Goal: Task Accomplishment & Management: Use online tool/utility

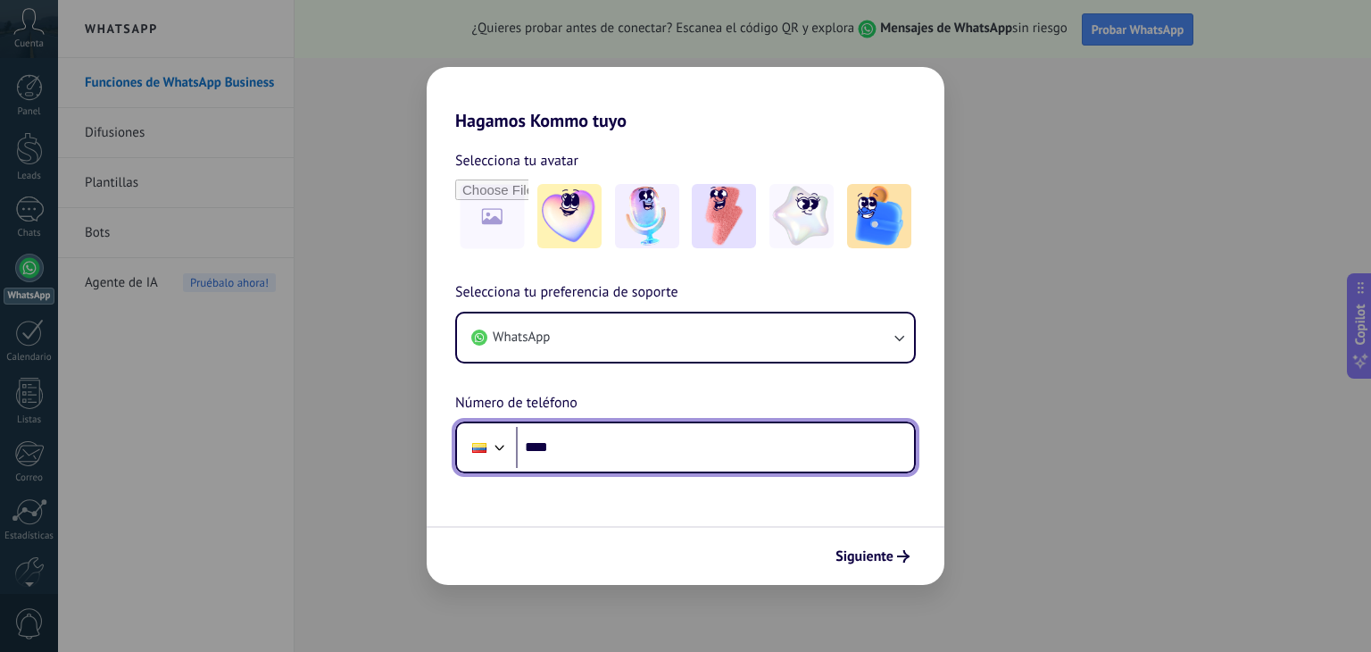
click at [616, 454] on input "****" at bounding box center [715, 447] width 398 height 41
type input "**********"
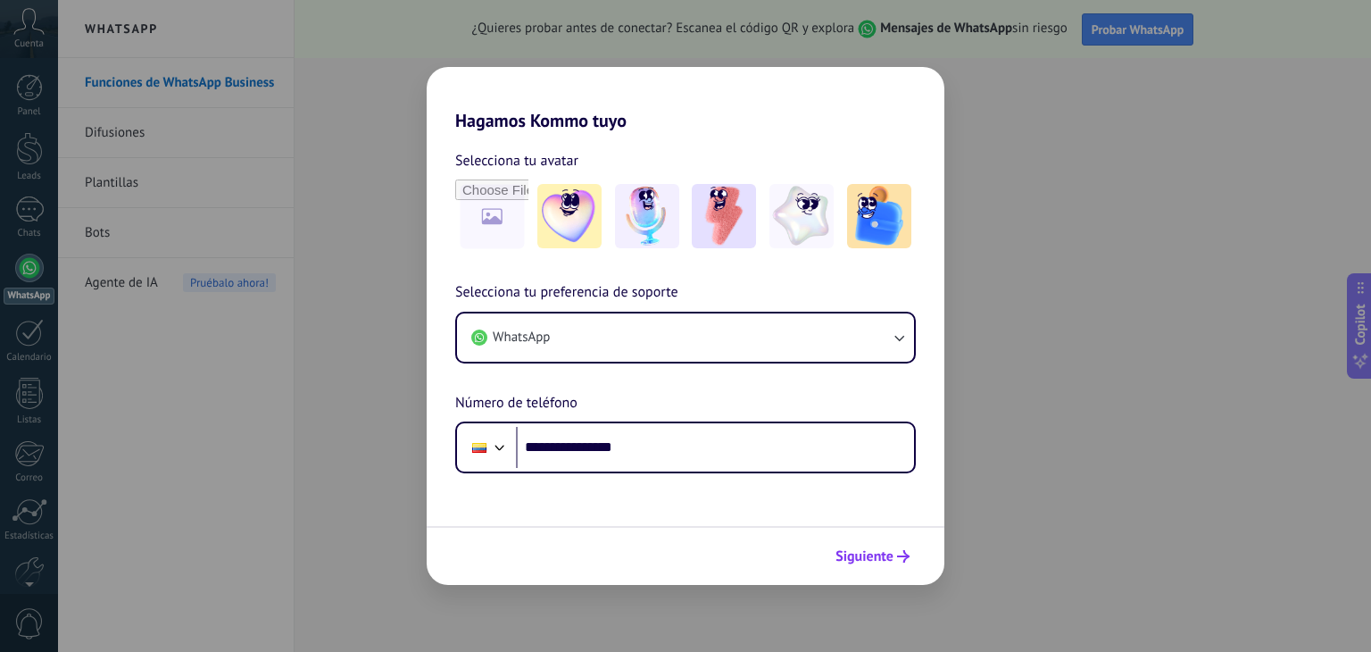
click at [852, 554] on span "Siguiente" at bounding box center [865, 556] width 58 height 12
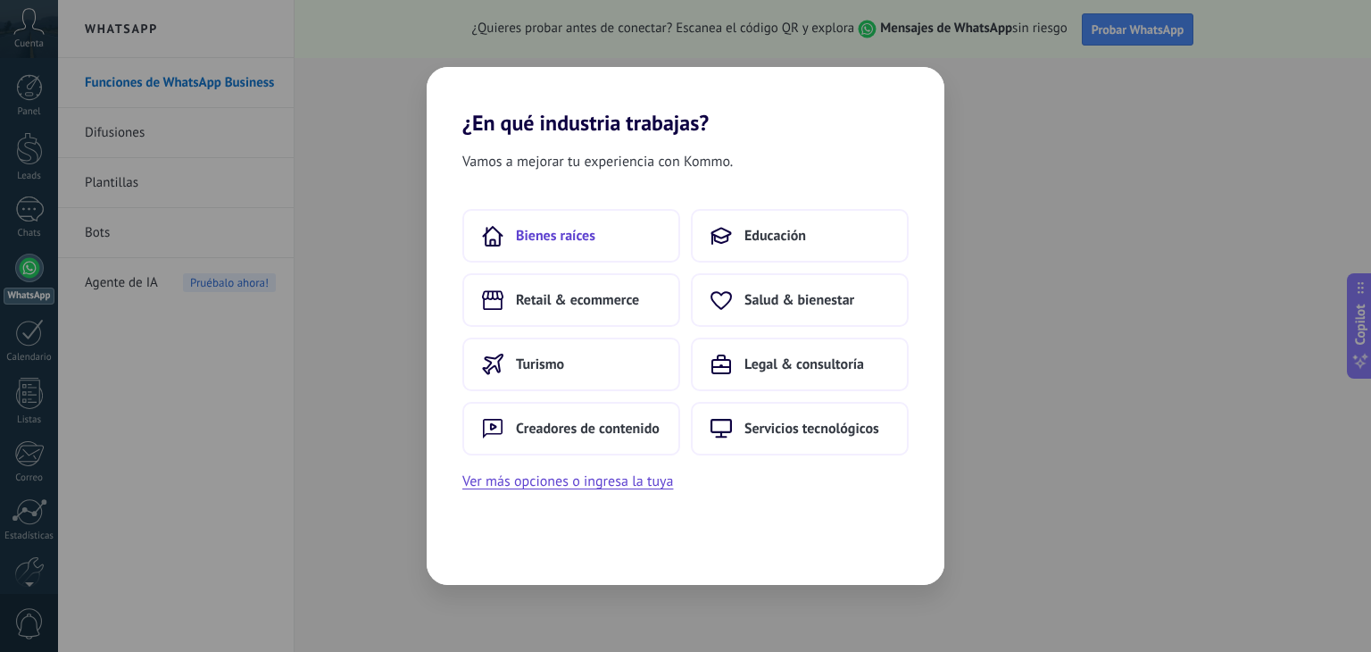
click at [625, 230] on button "Bienes raíces" at bounding box center [571, 236] width 218 height 54
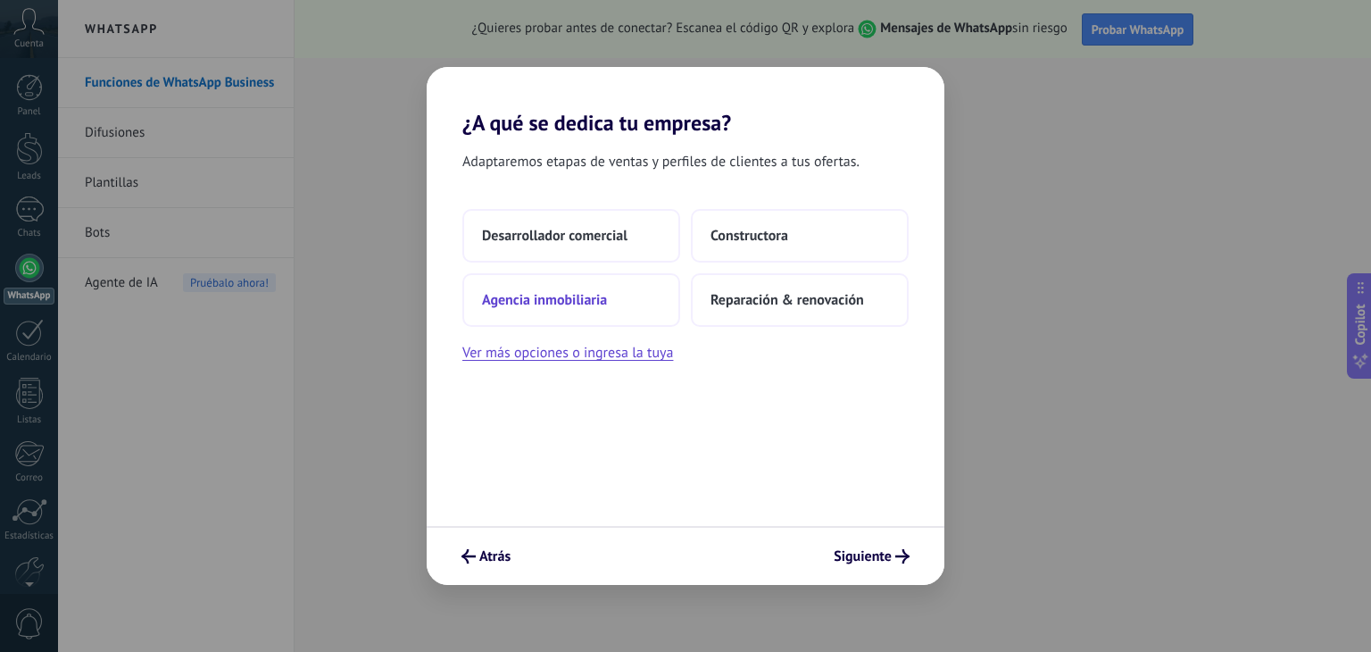
click at [622, 284] on button "Agencia inmobiliaria" at bounding box center [571, 300] width 218 height 54
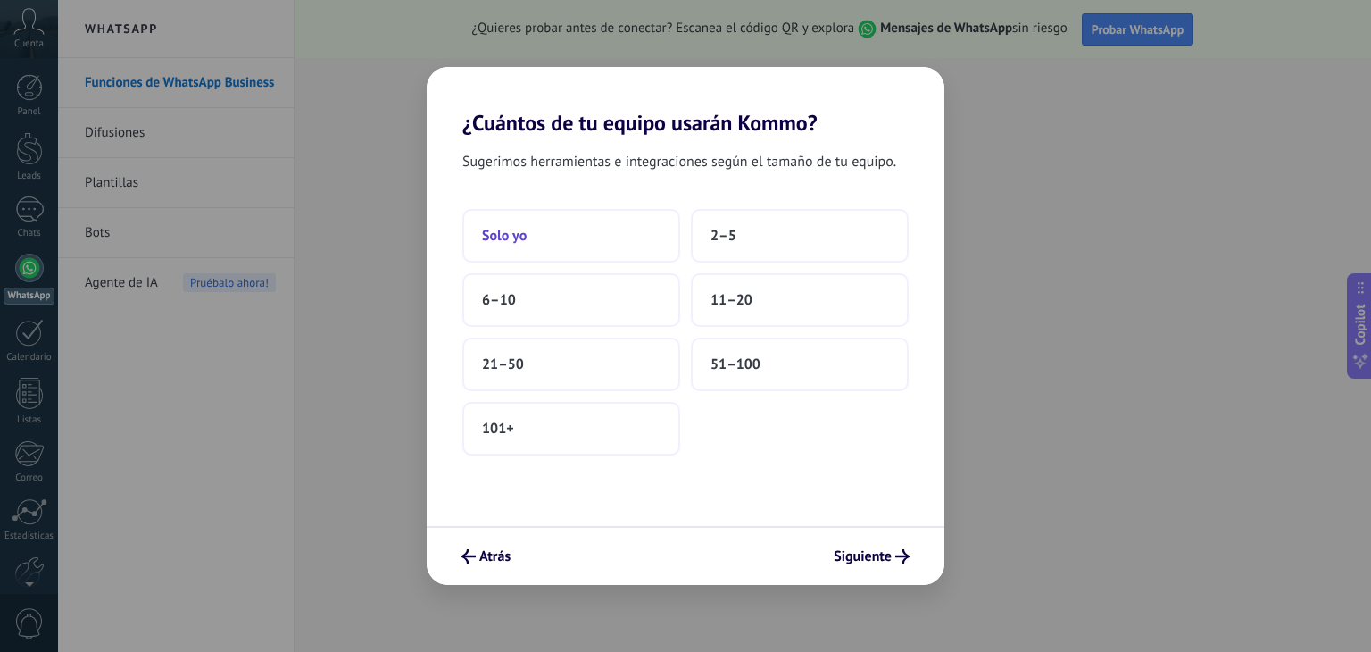
click at [559, 245] on button "Solo yo" at bounding box center [571, 236] width 218 height 54
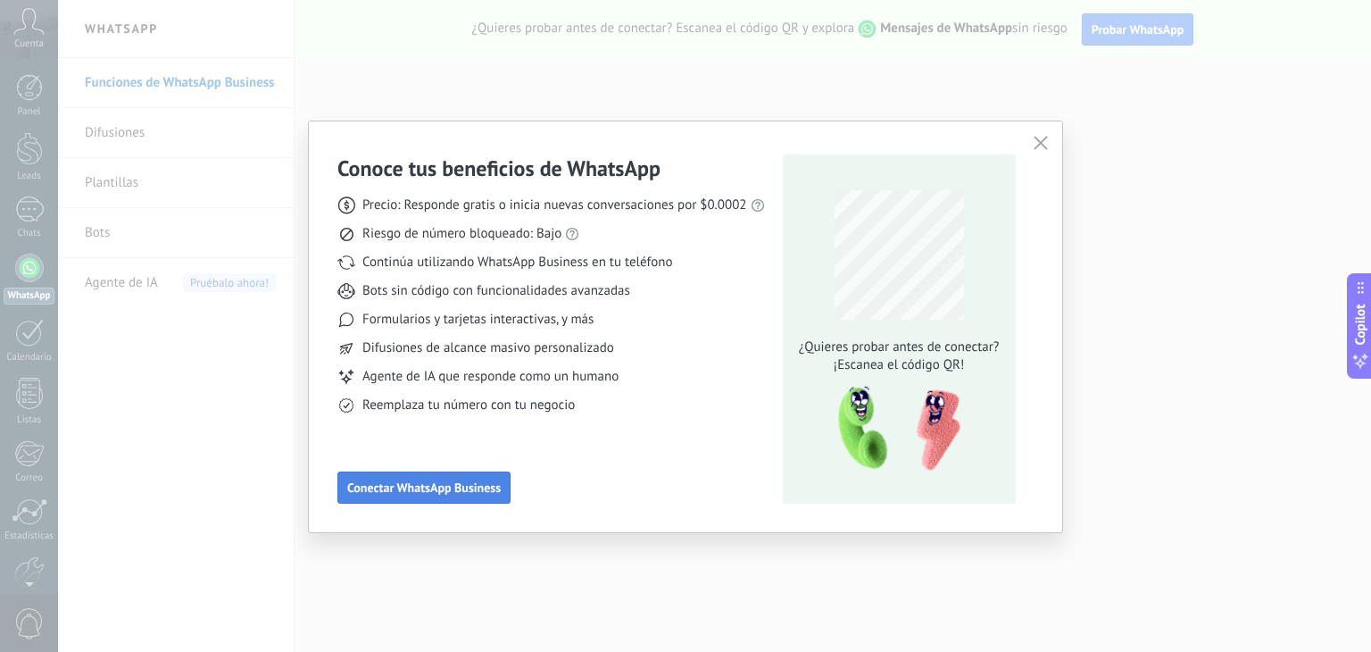
click at [429, 487] on span "Conectar WhatsApp Business" at bounding box center [424, 487] width 154 height 12
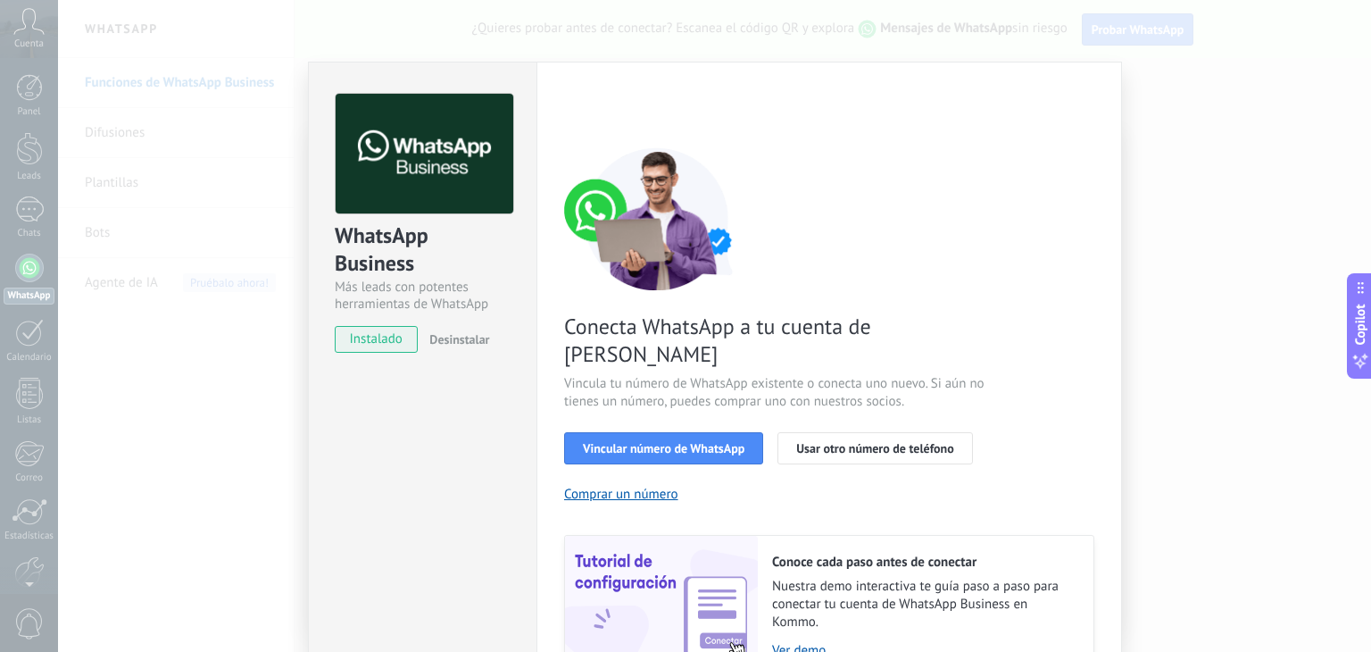
scroll to position [77, 0]
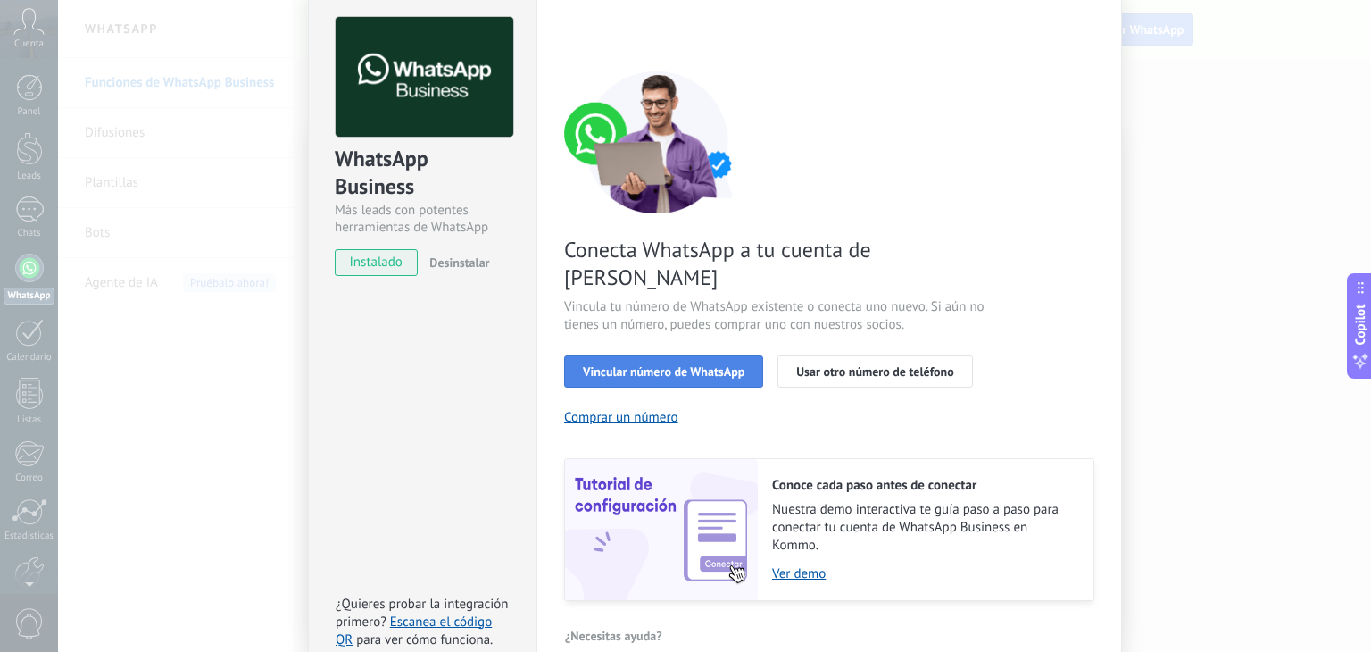
click at [636, 365] on span "Vincular número de WhatsApp" at bounding box center [664, 371] width 162 height 12
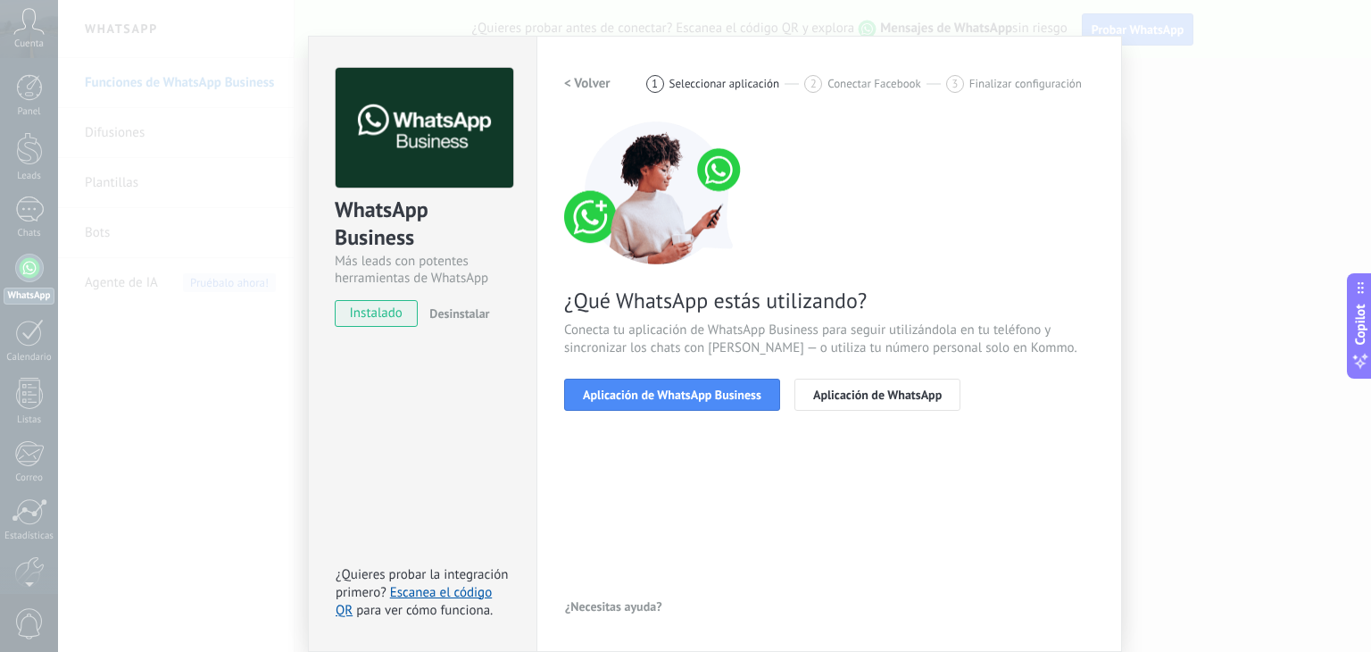
scroll to position [25, 0]
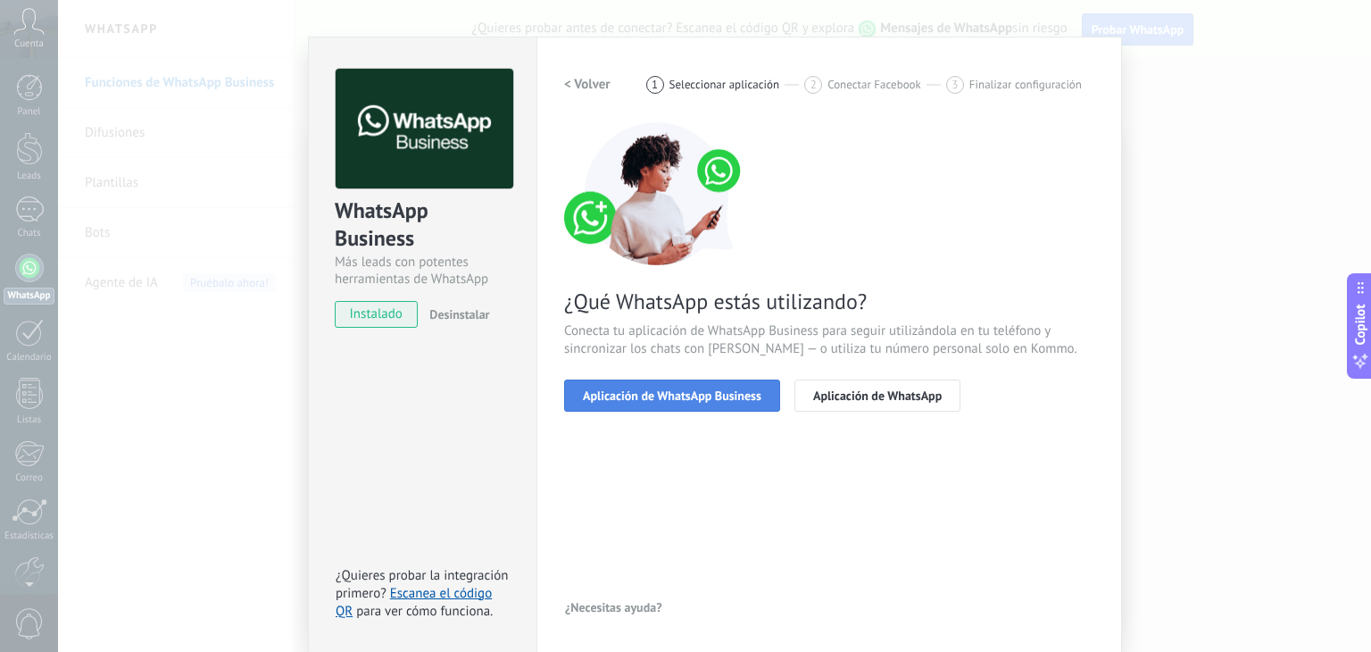
click at [629, 397] on span "Aplicación de WhatsApp Business" at bounding box center [672, 395] width 179 height 12
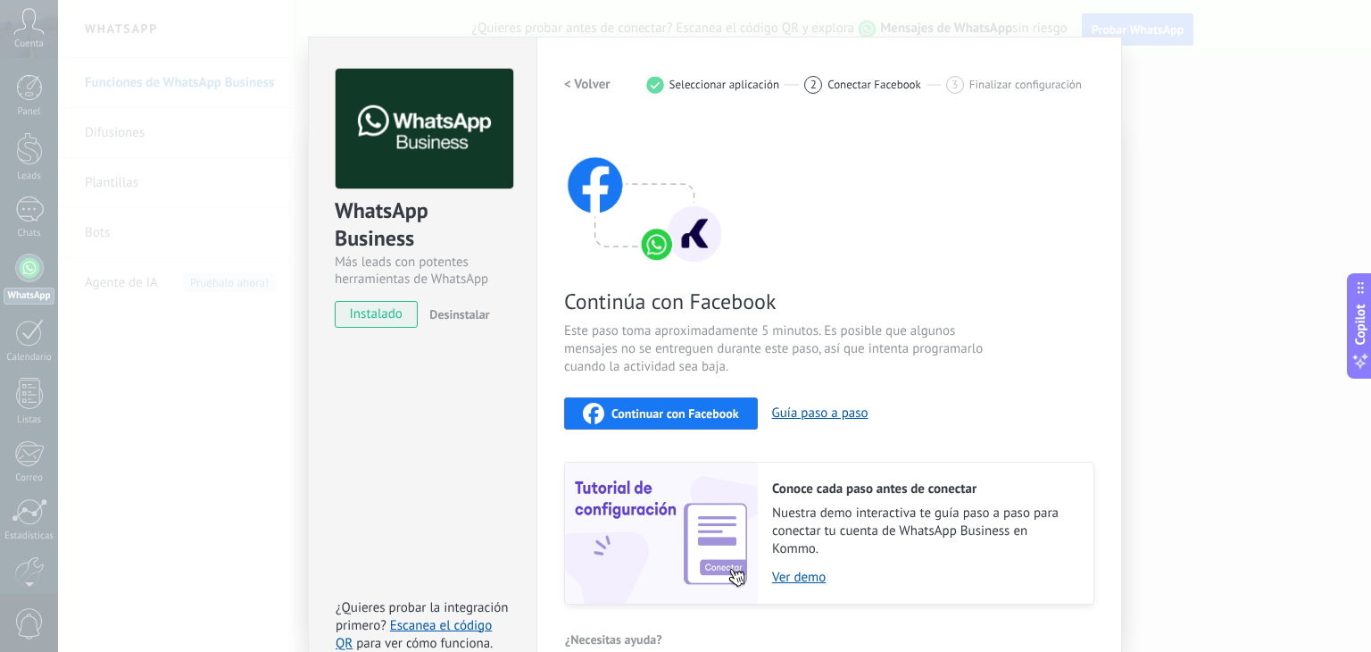
click at [636, 412] on span "Continuar con Facebook" at bounding box center [676, 413] width 128 height 12
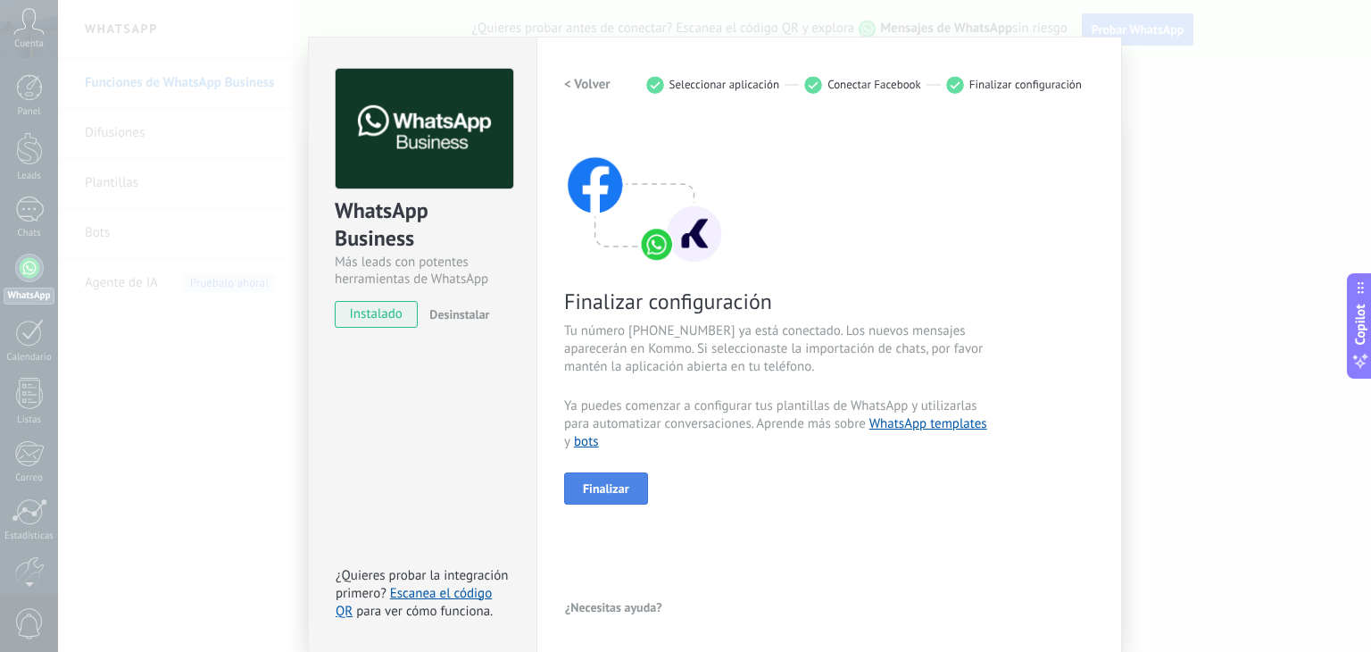
click at [601, 476] on button "Finalizar" at bounding box center [606, 488] width 84 height 32
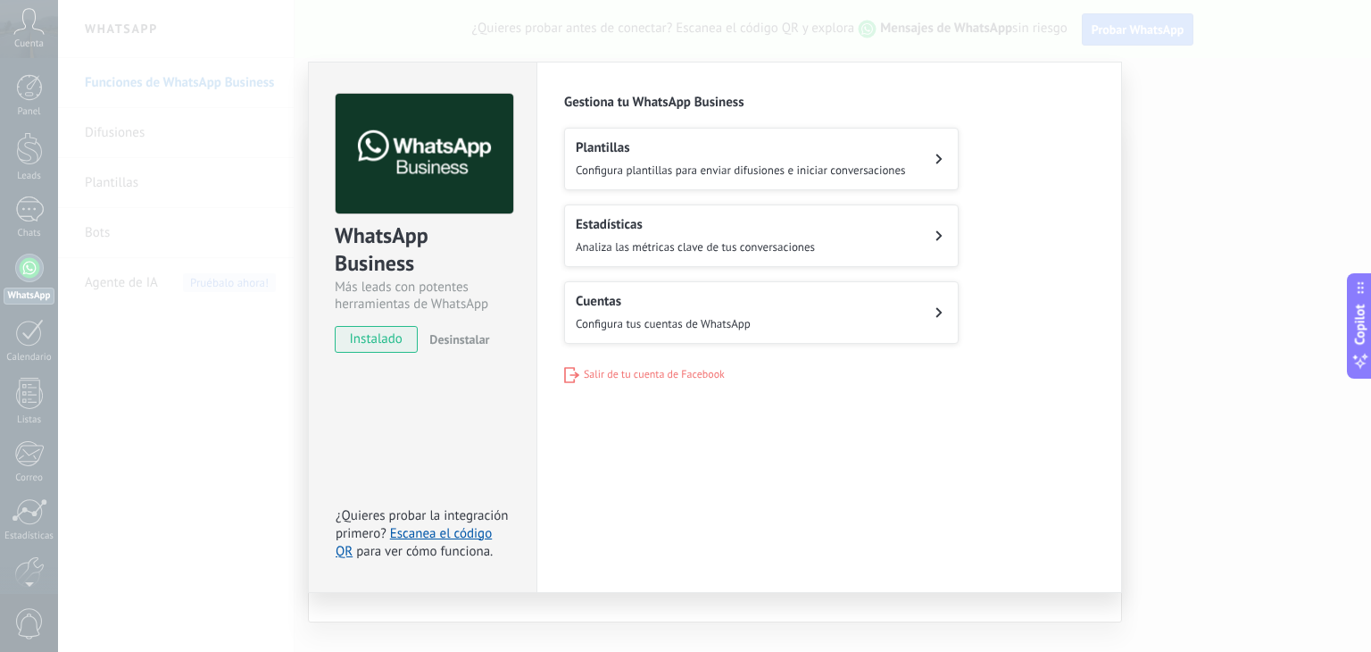
scroll to position [0, 0]
click at [882, 246] on button "Estadísticas Analiza las métricas clave de tus conversaciones" at bounding box center [761, 235] width 395 height 62
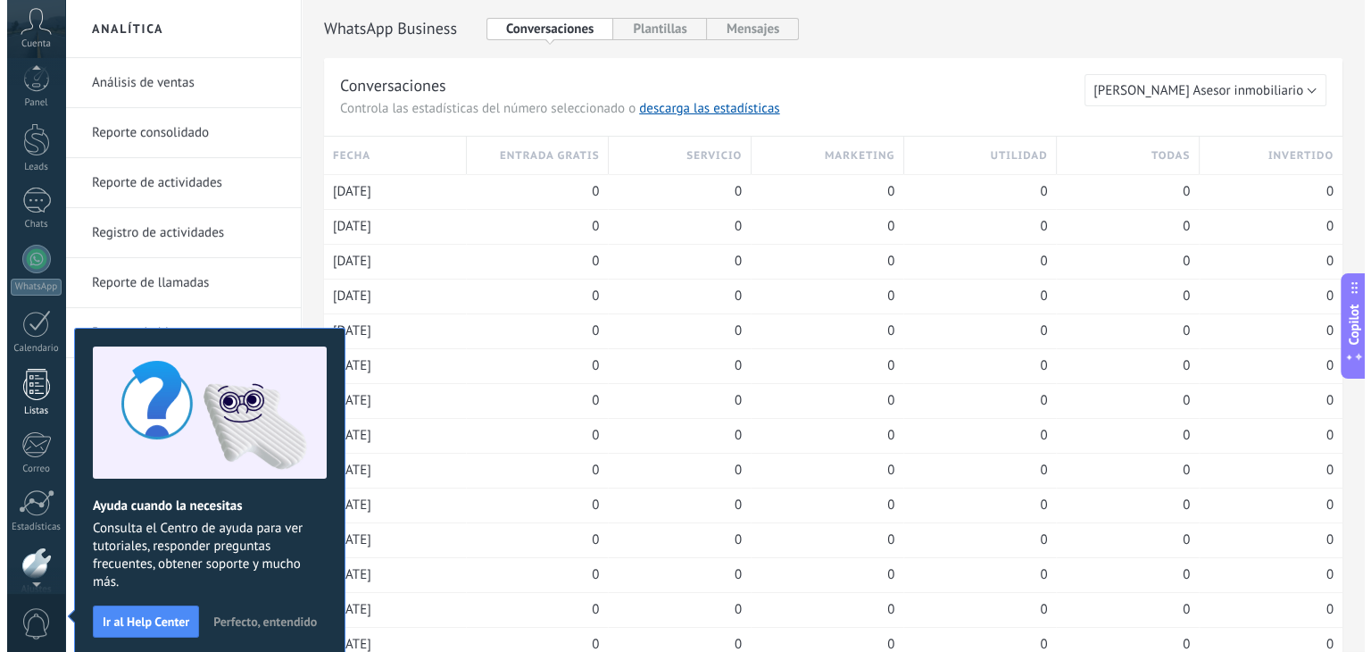
scroll to position [90, 0]
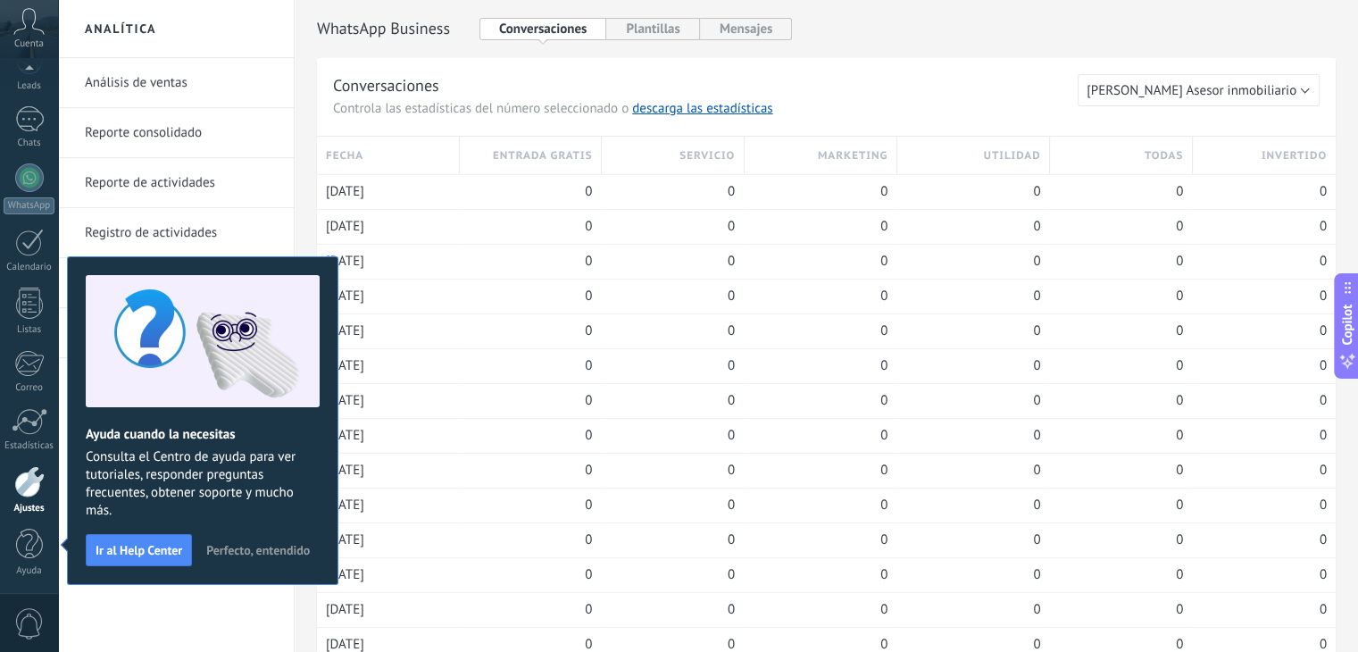
click at [255, 551] on span "Perfecto, entendido" at bounding box center [258, 550] width 104 height 12
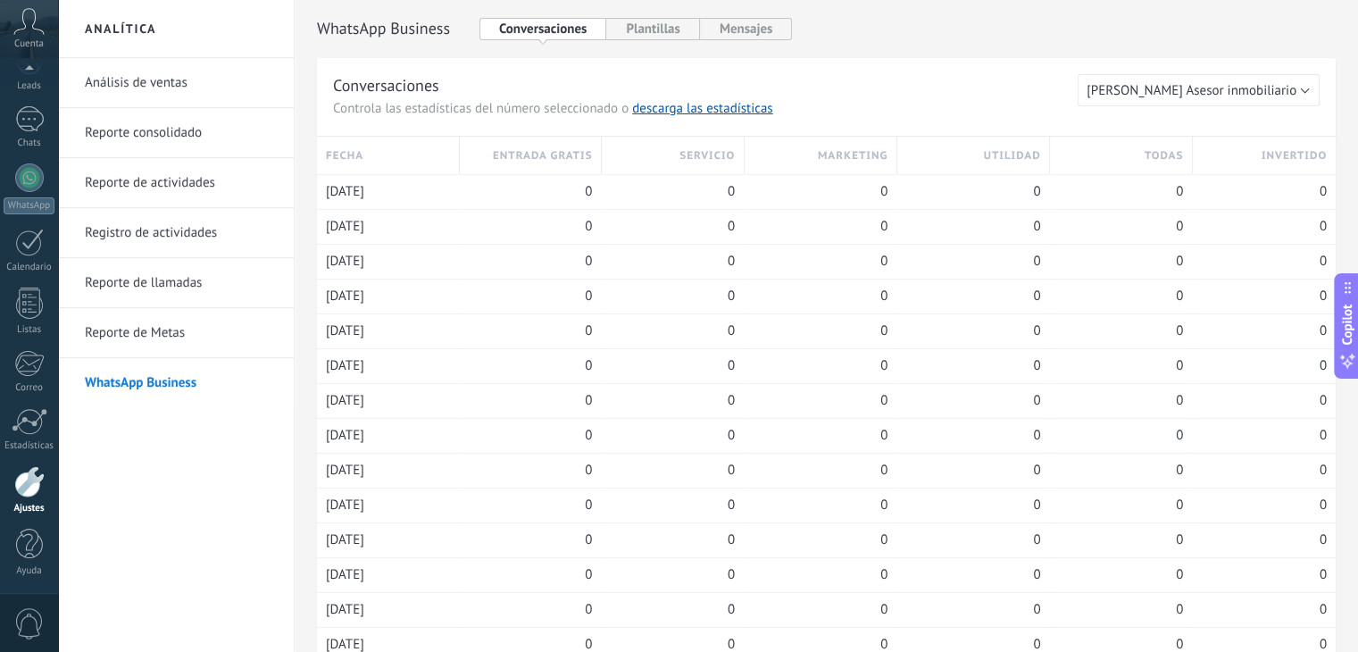
click at [108, 71] on link "Análisis de ventas" at bounding box center [180, 83] width 191 height 50
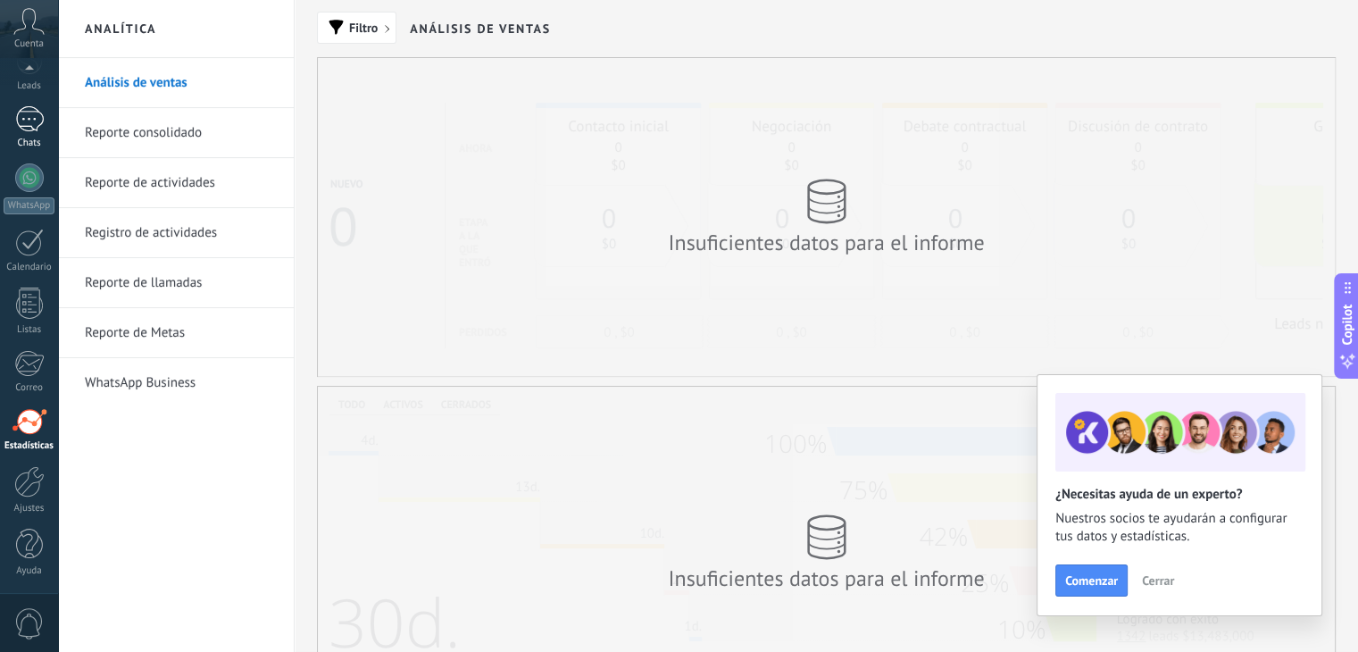
click at [37, 122] on div at bounding box center [29, 119] width 29 height 26
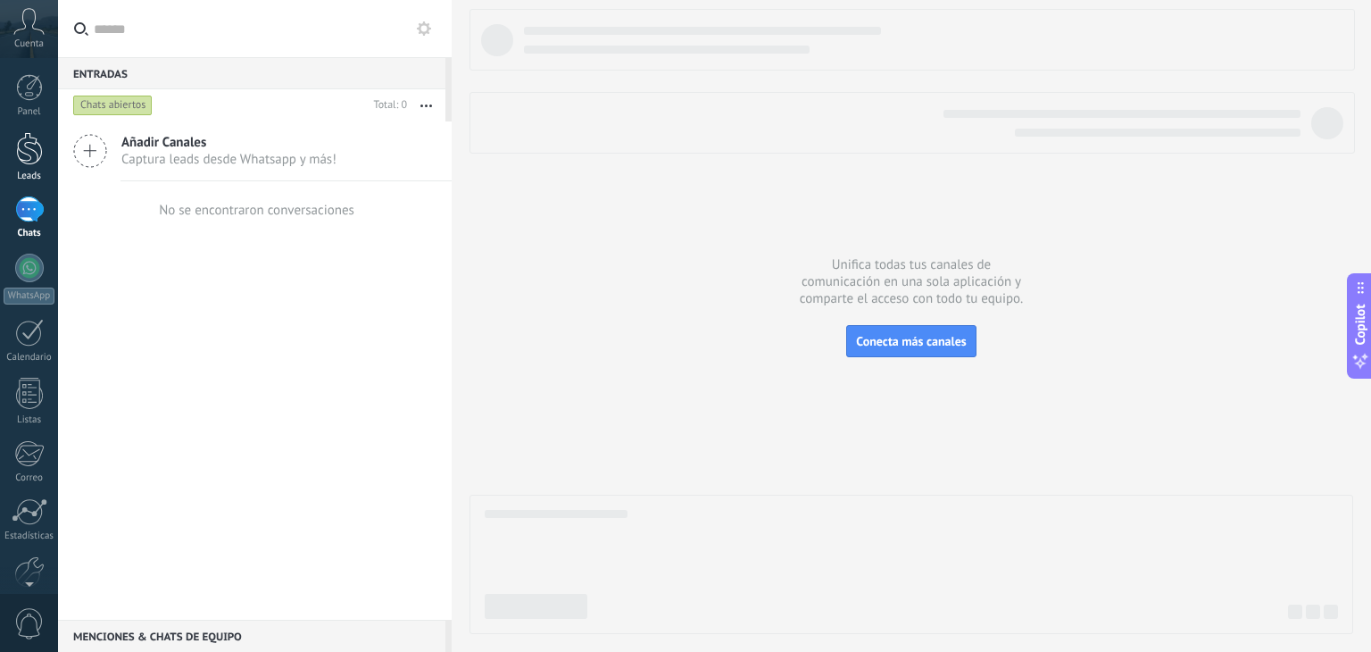
click at [39, 140] on div at bounding box center [29, 148] width 27 height 33
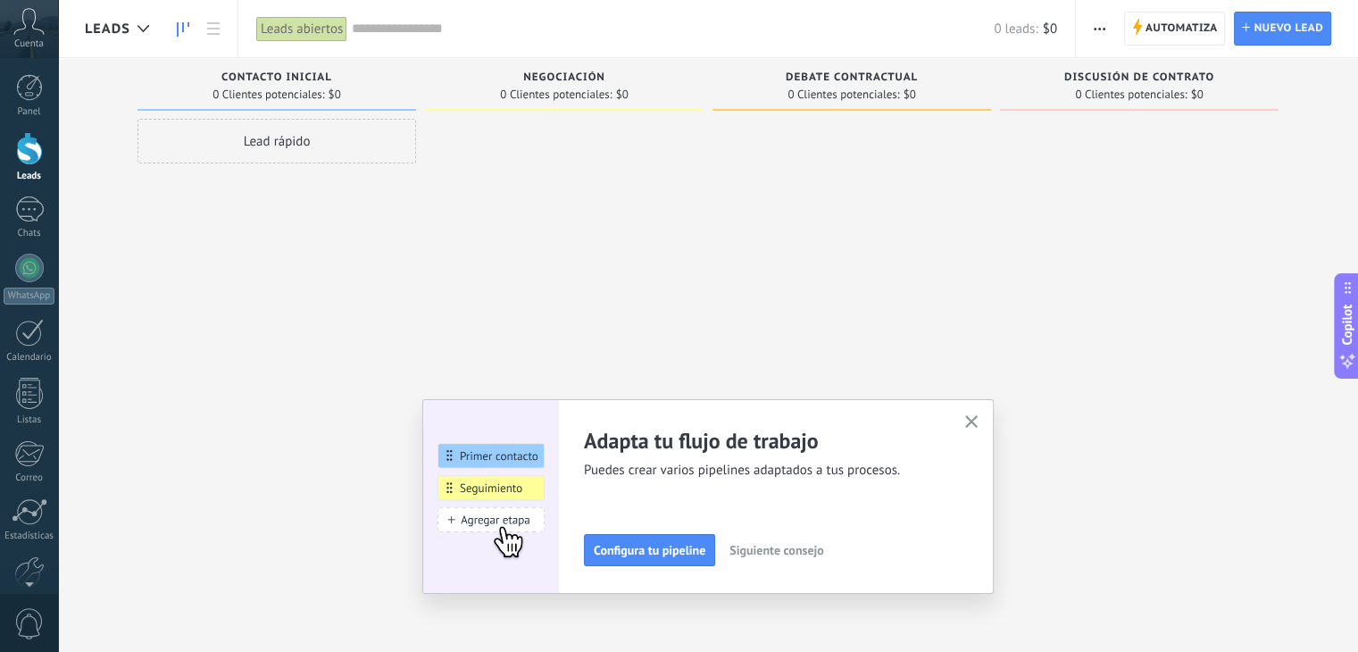
click at [979, 422] on use "button" at bounding box center [971, 421] width 13 height 13
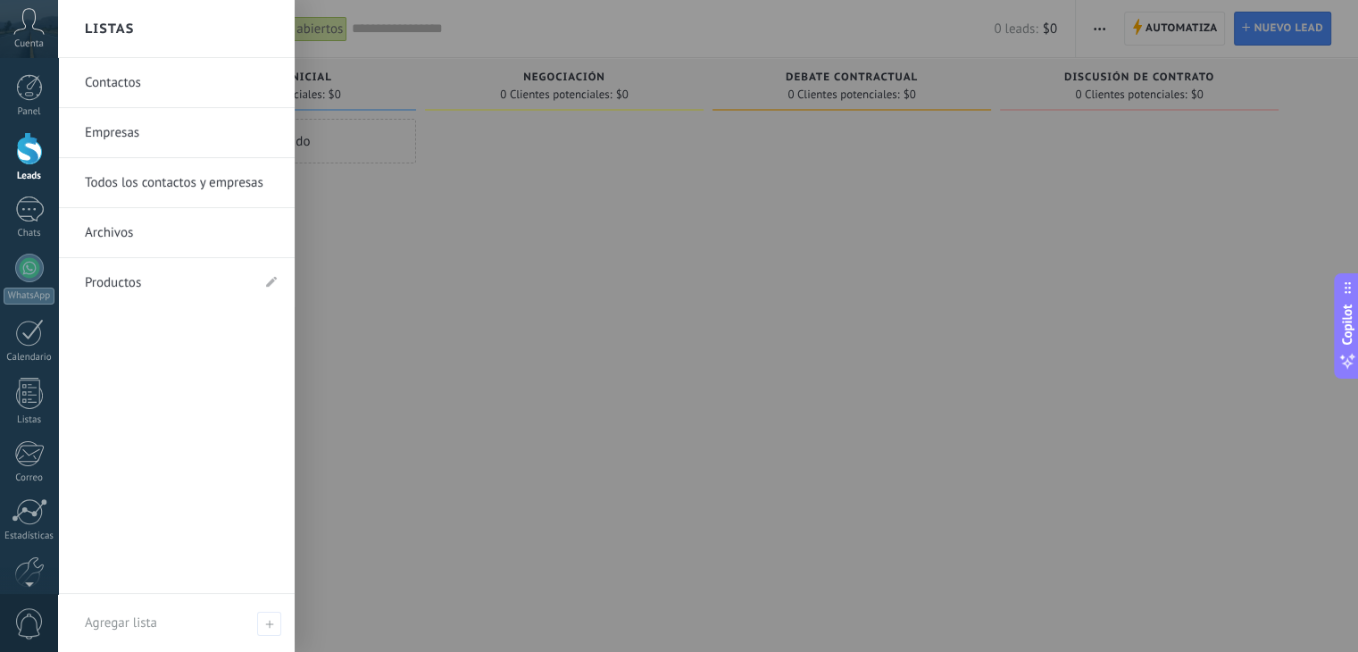
click at [129, 245] on link "Archivos" at bounding box center [181, 233] width 192 height 50
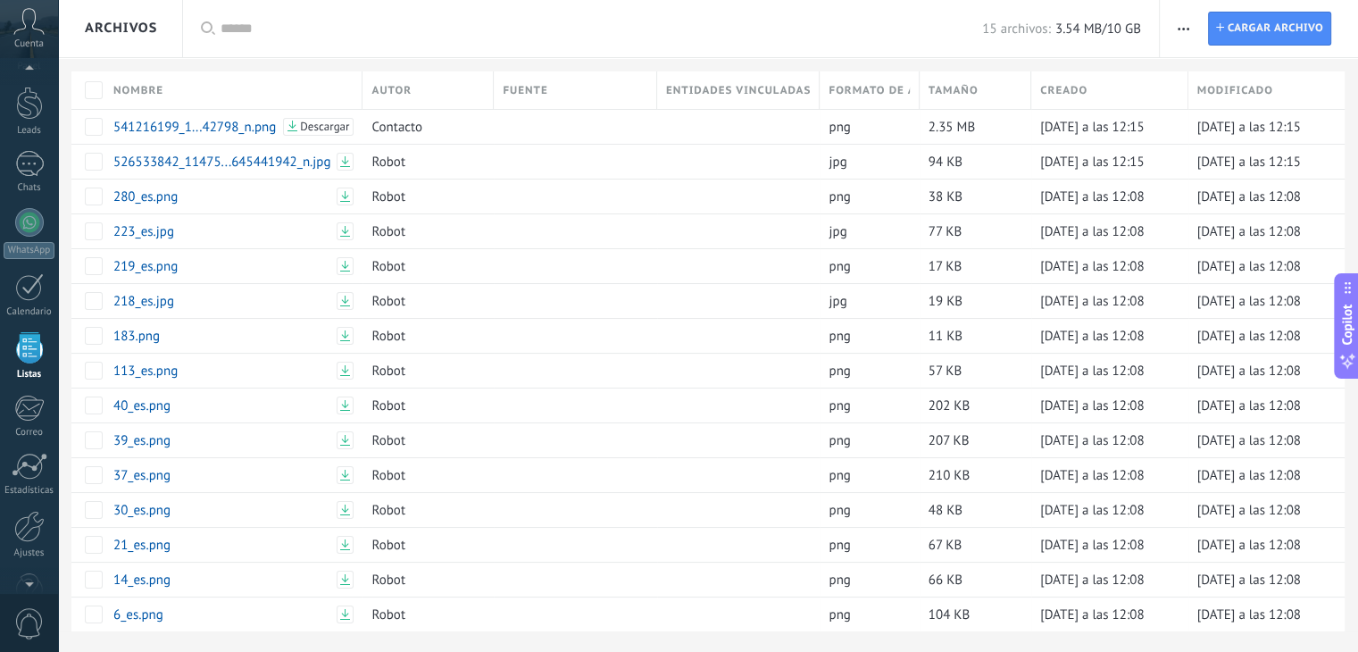
scroll to position [29, 0]
click at [27, 40] on span "Cuenta" at bounding box center [28, 44] width 29 height 12
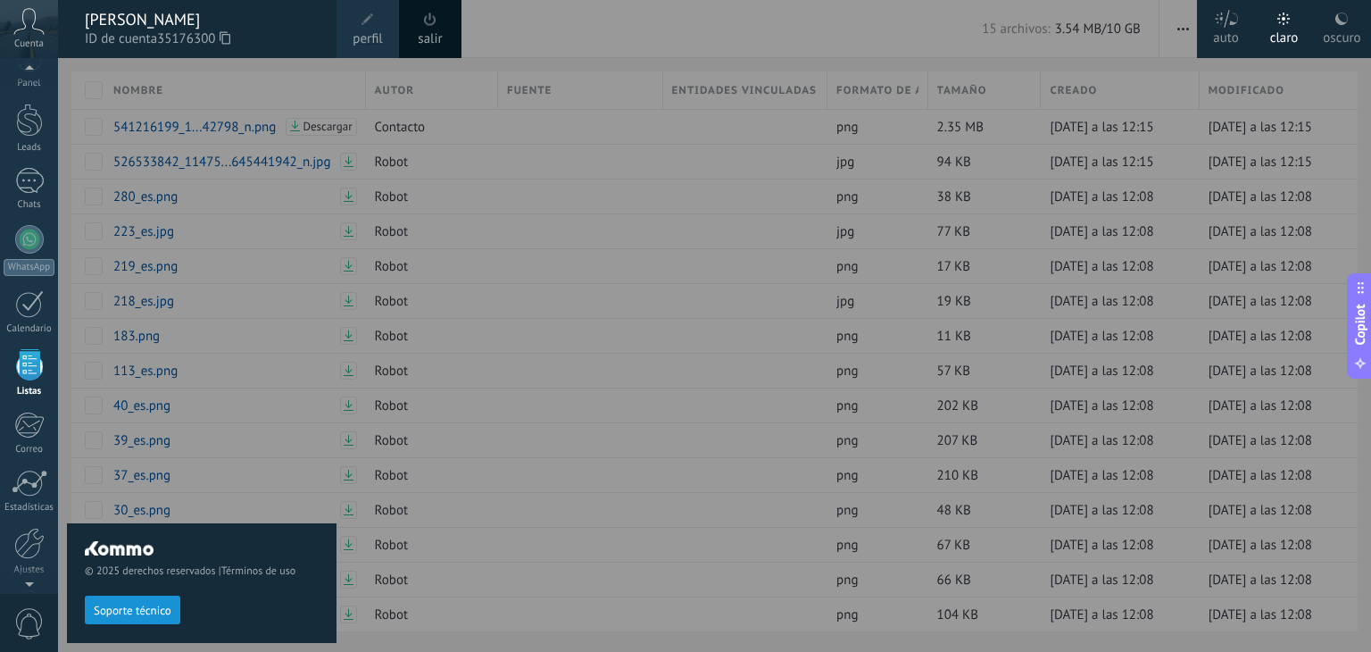
click at [391, 242] on div at bounding box center [743, 326] width 1371 height 652
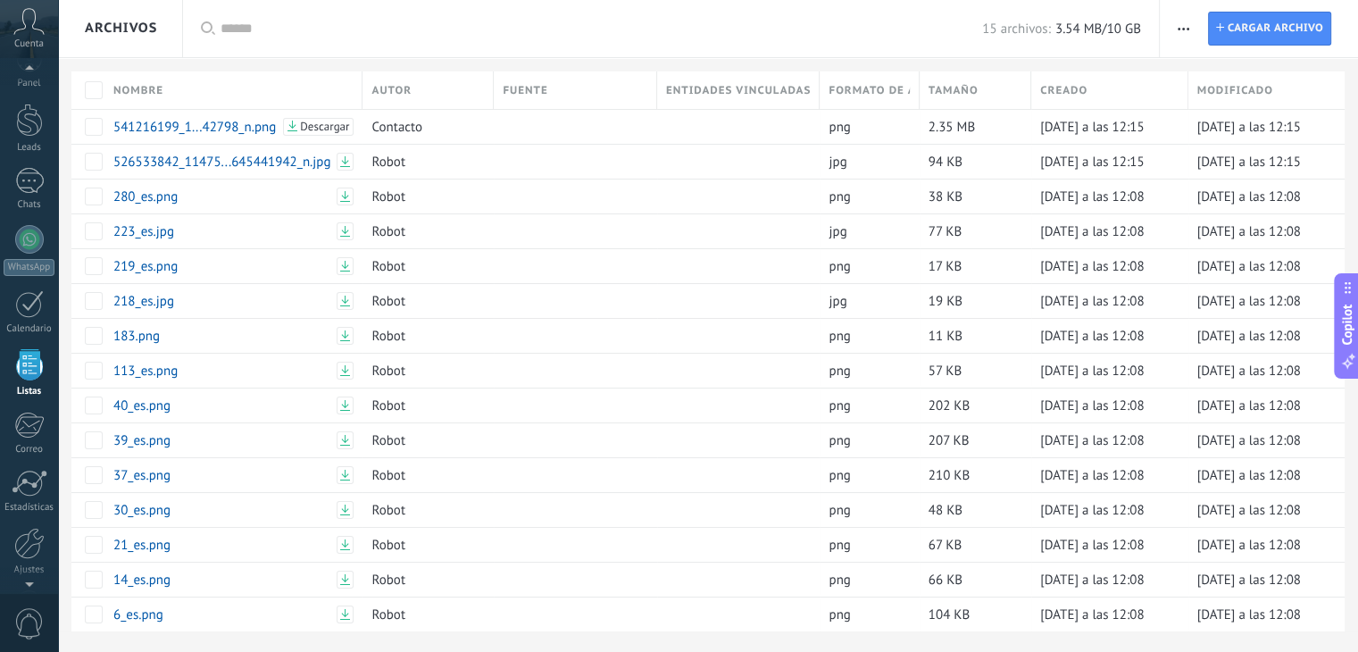
scroll to position [46, 0]
click at [31, 100] on div at bounding box center [29, 103] width 27 height 33
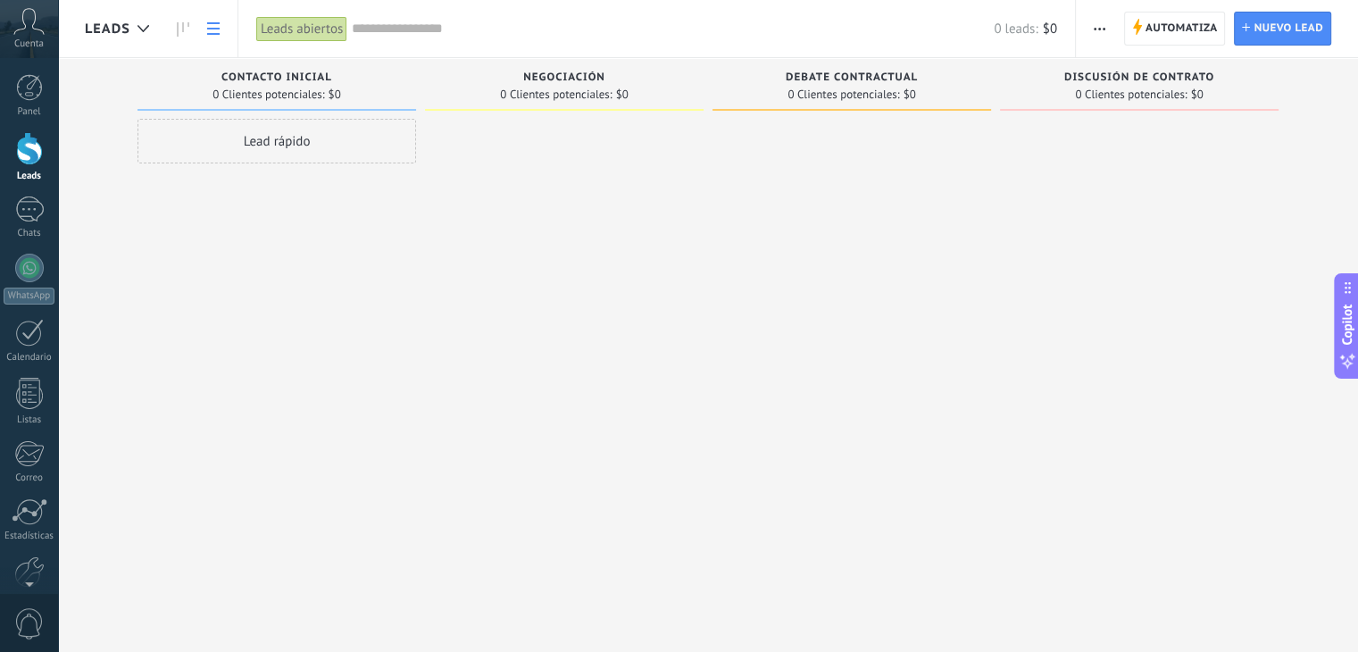
click at [204, 20] on link at bounding box center [213, 29] width 30 height 35
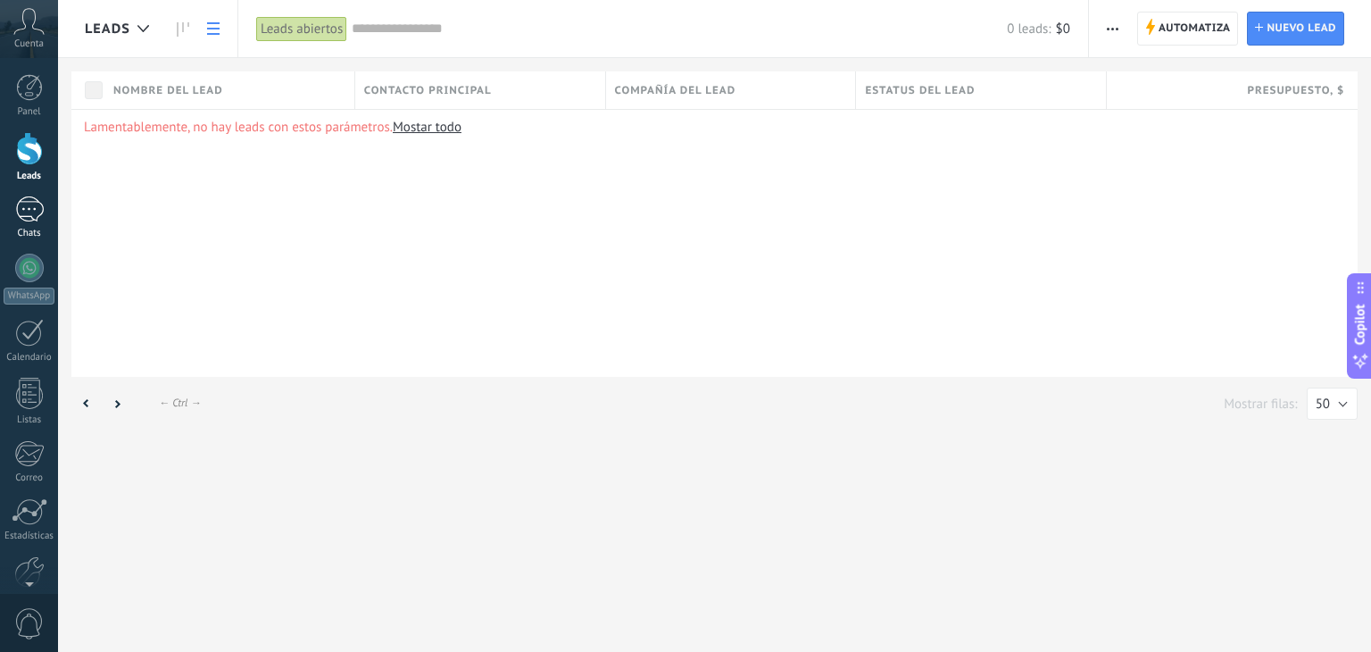
click at [31, 219] on div at bounding box center [29, 209] width 29 height 26
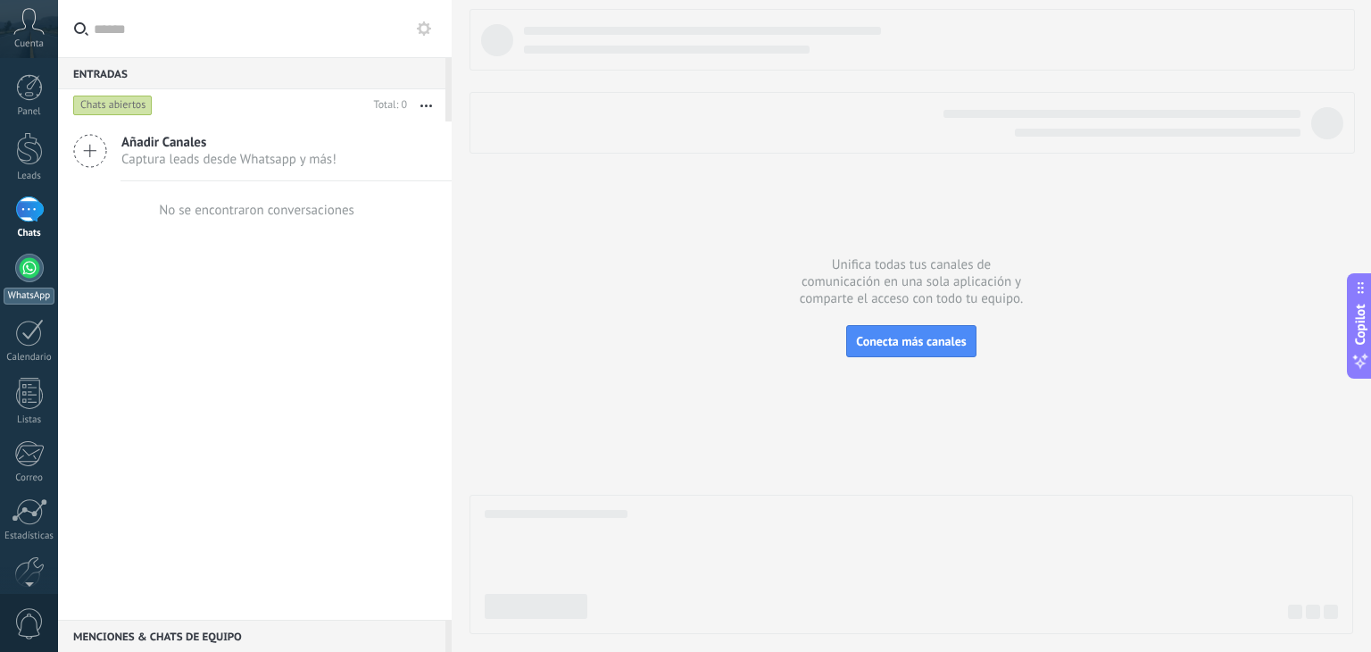
click at [30, 283] on link "WhatsApp" at bounding box center [29, 279] width 58 height 51
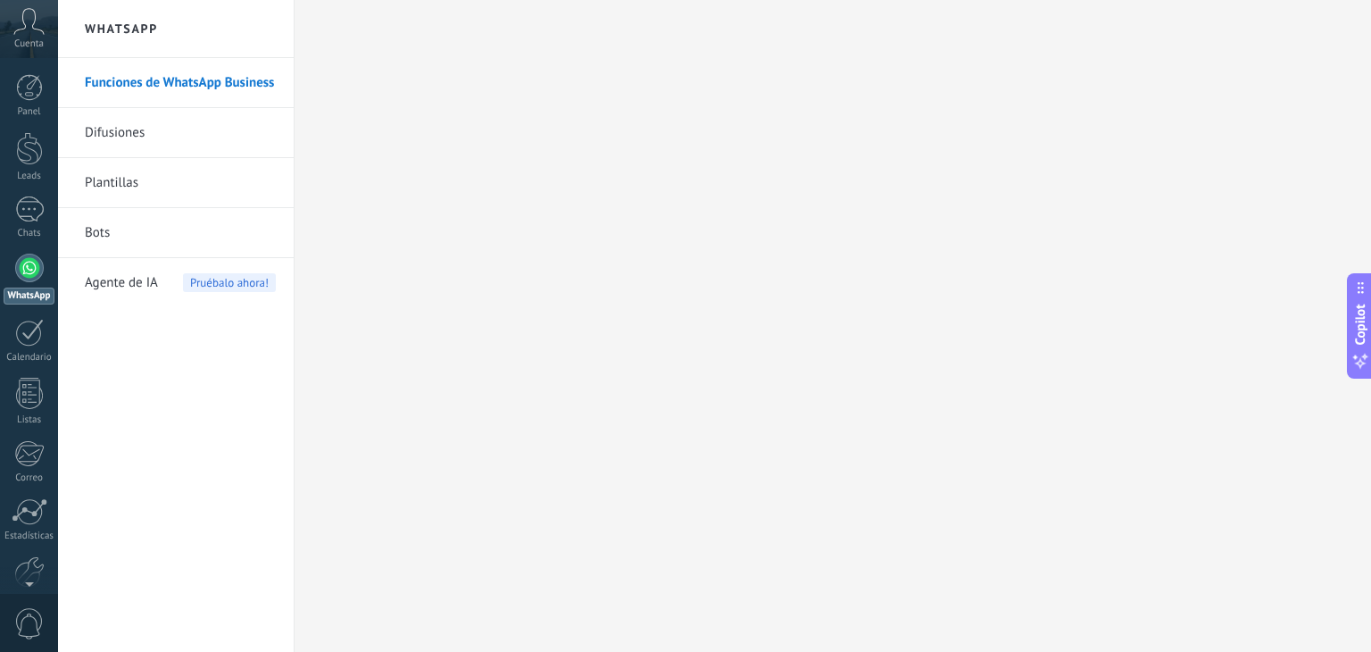
click at [171, 183] on link "Plantillas" at bounding box center [180, 183] width 191 height 50
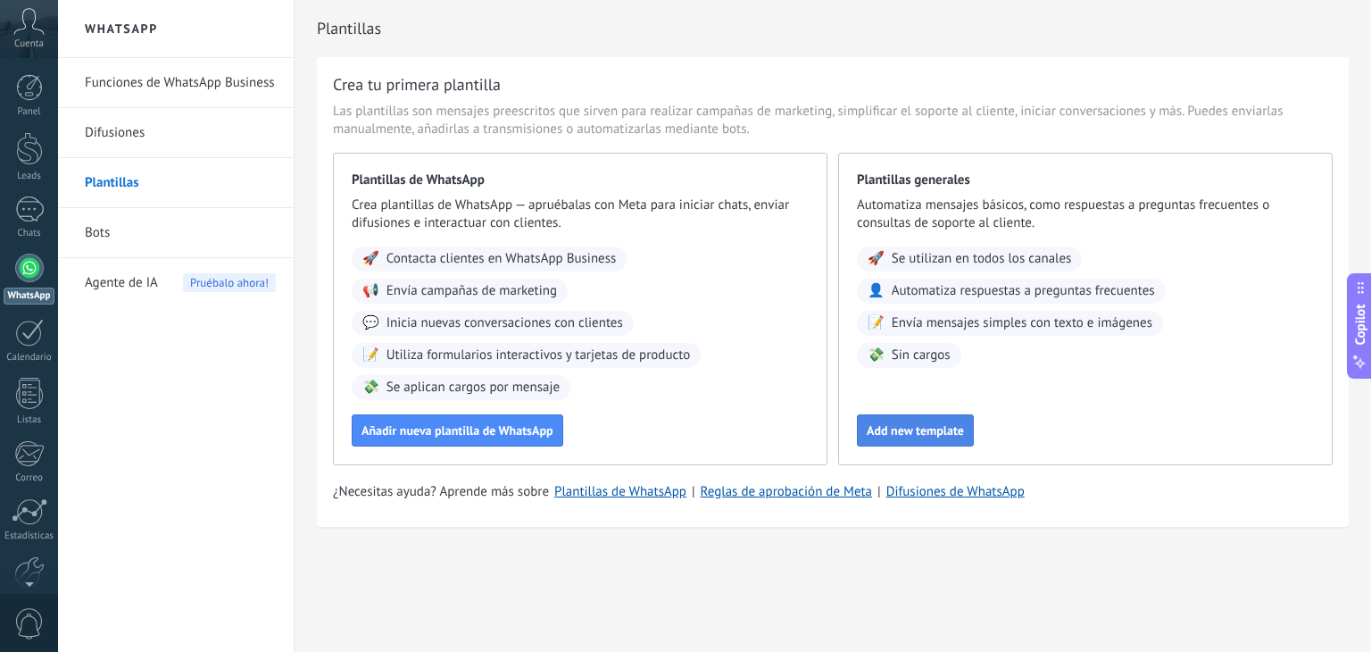
click at [920, 426] on span "Add new template" at bounding box center [915, 430] width 97 height 12
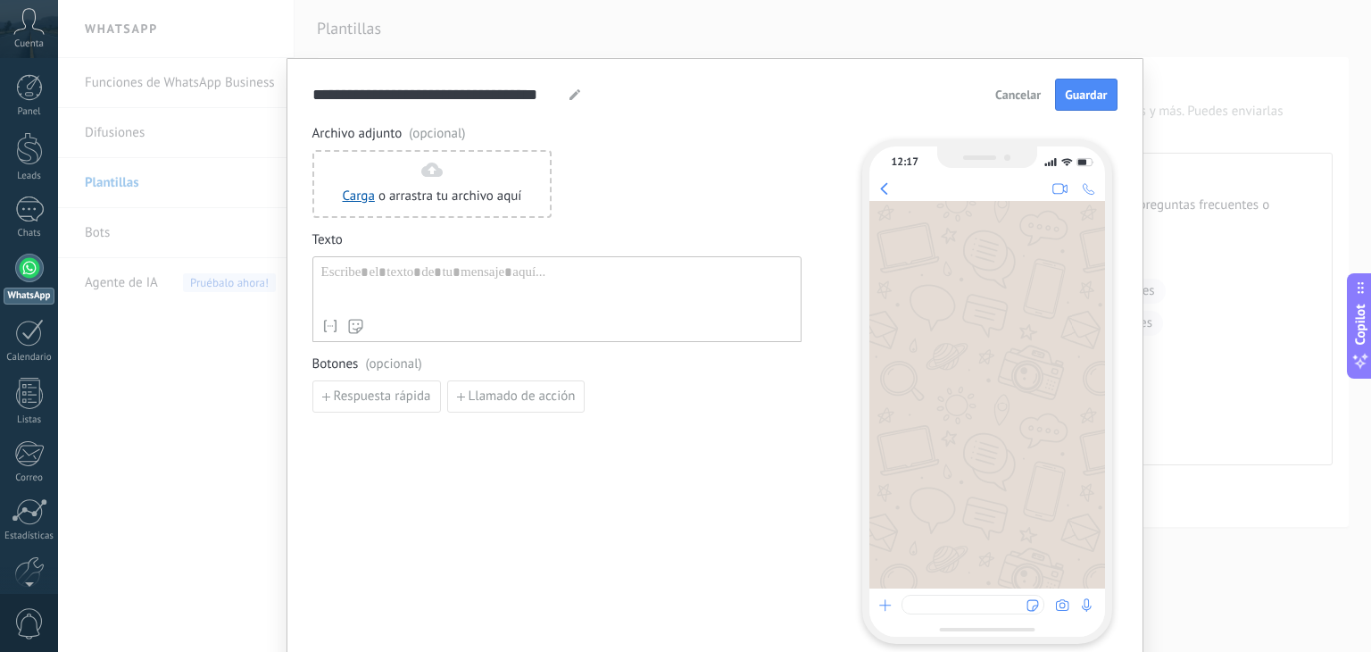
click at [214, 89] on div "**********" at bounding box center [714, 326] width 1313 height 652
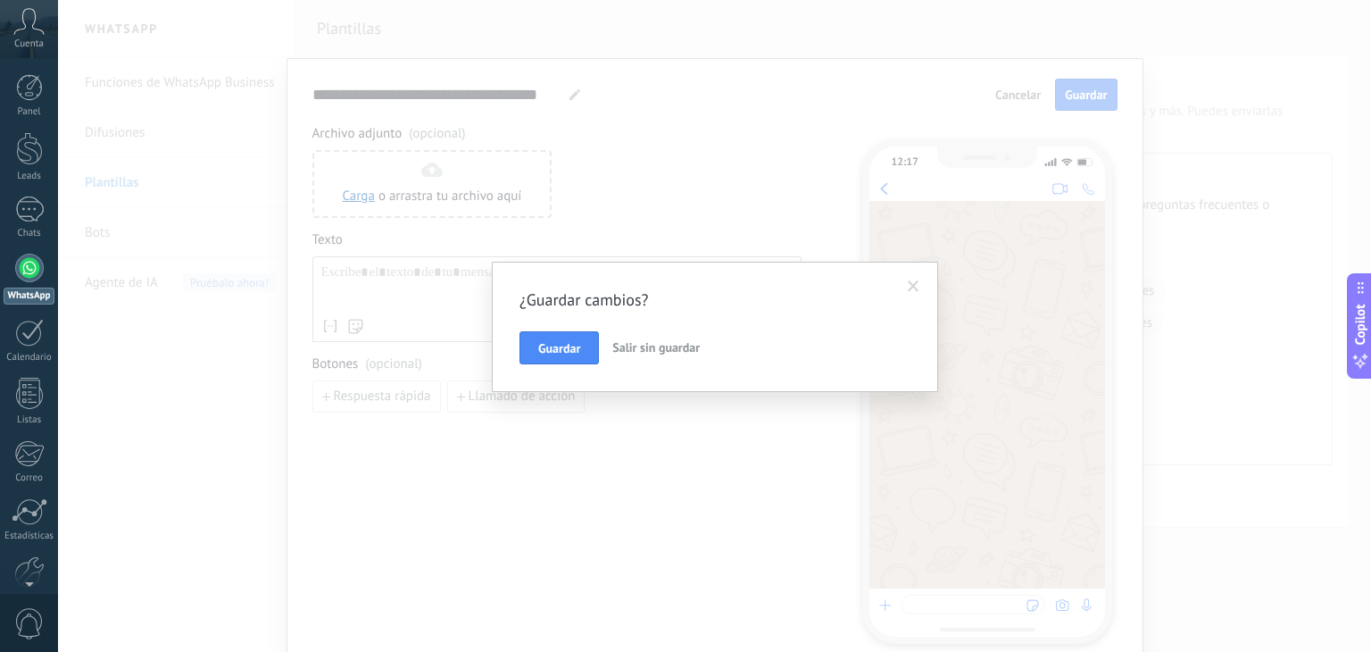
click at [614, 342] on span "Salir sin guardar" at bounding box center [655, 347] width 87 height 16
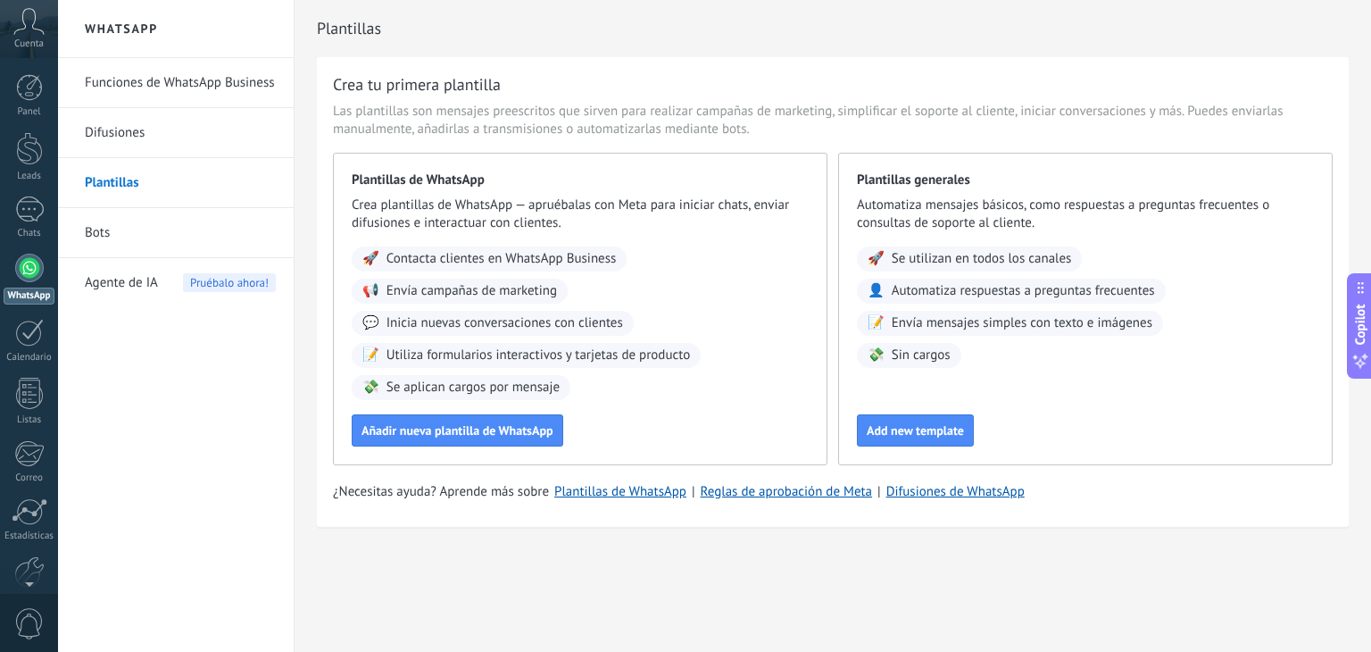
click at [177, 83] on link "Funciones de WhatsApp Business" at bounding box center [180, 83] width 191 height 50
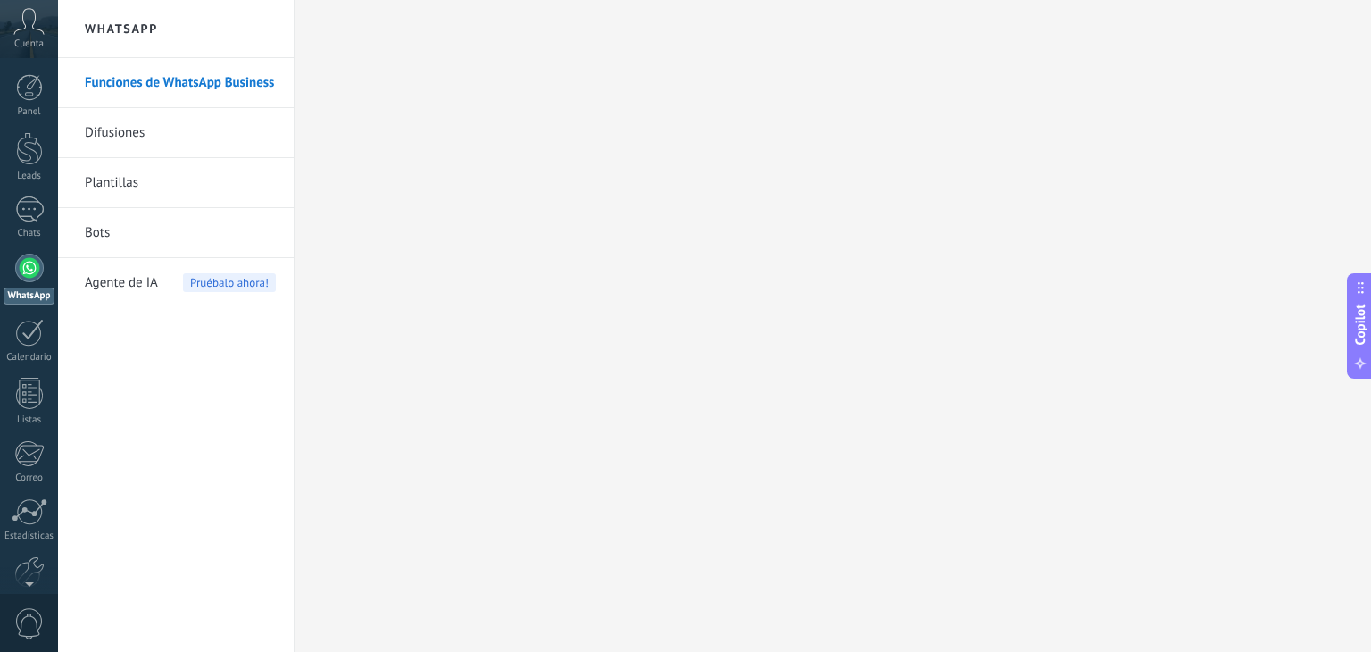
click at [133, 136] on link "Difusiones" at bounding box center [180, 133] width 191 height 50
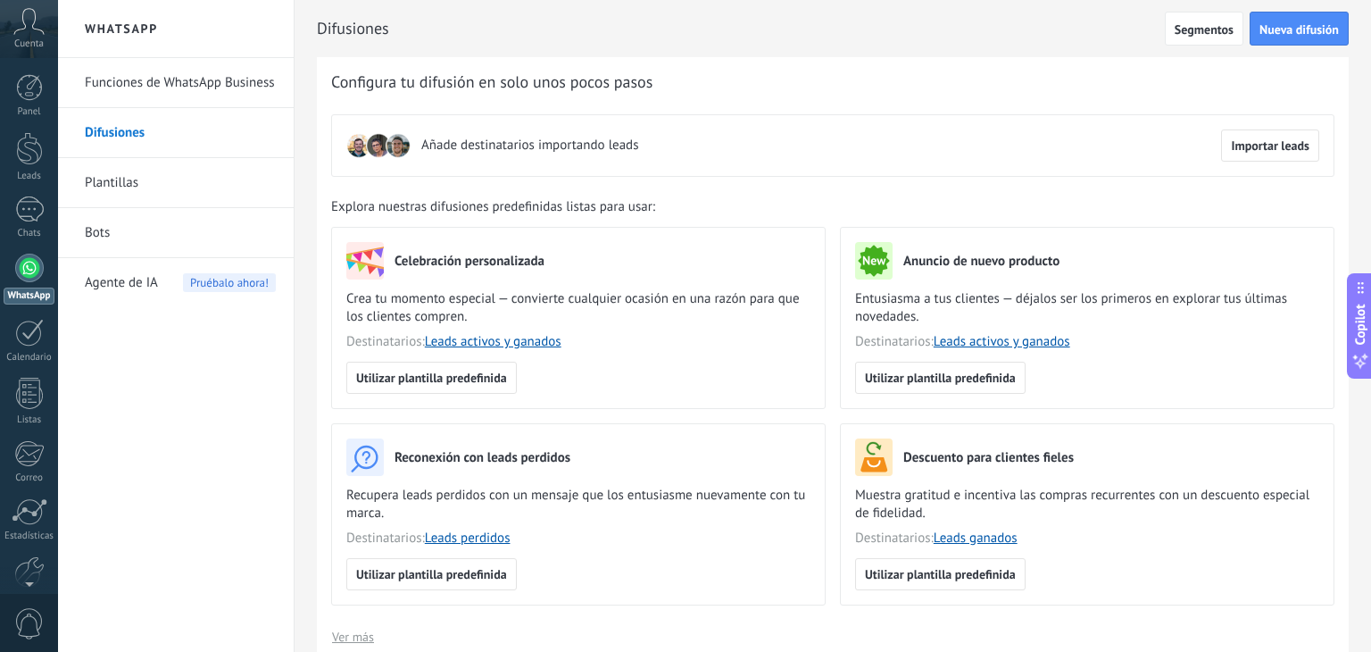
click at [121, 173] on link "Plantillas" at bounding box center [180, 183] width 191 height 50
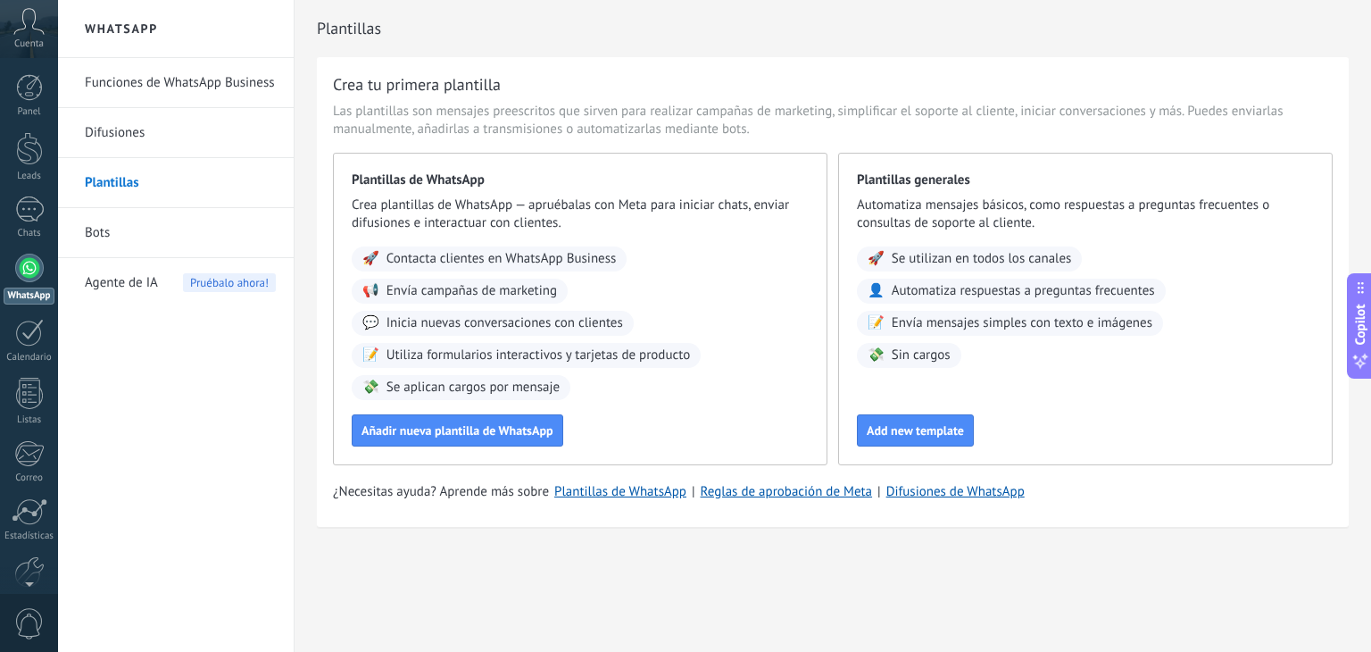
click at [129, 274] on span "Agente de IA" at bounding box center [121, 283] width 73 height 50
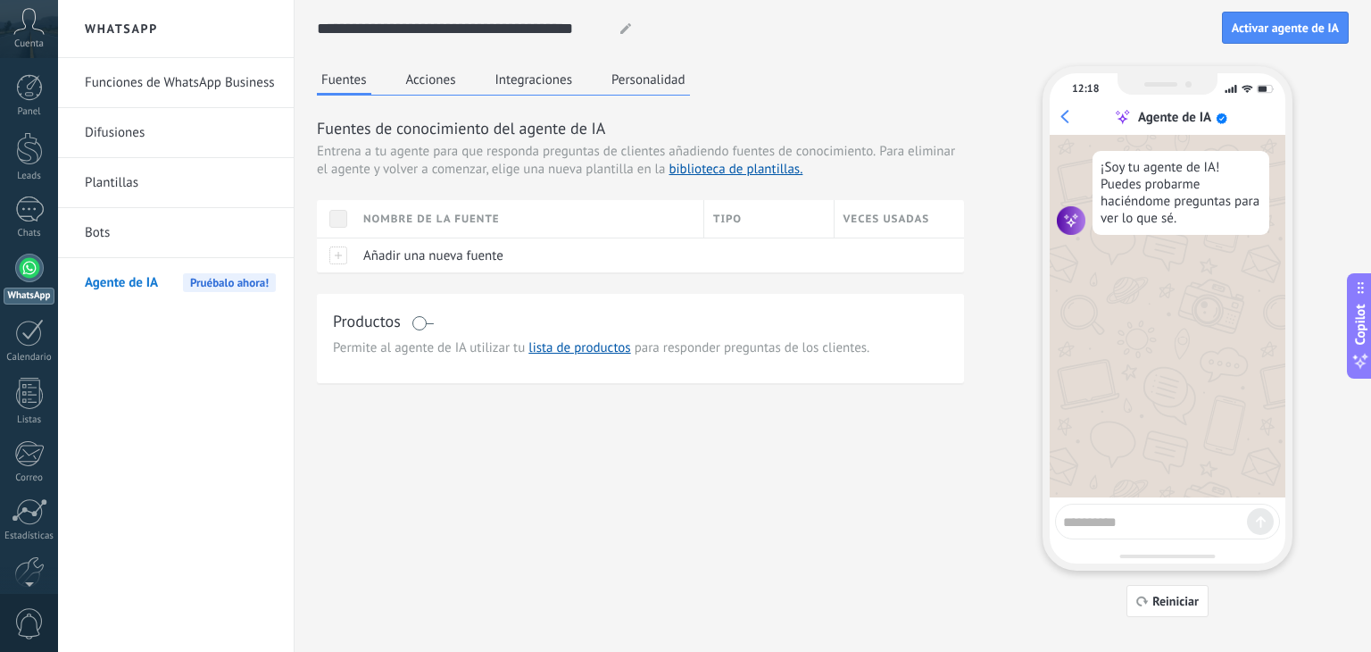
click at [116, 228] on link "Bots" at bounding box center [180, 233] width 191 height 50
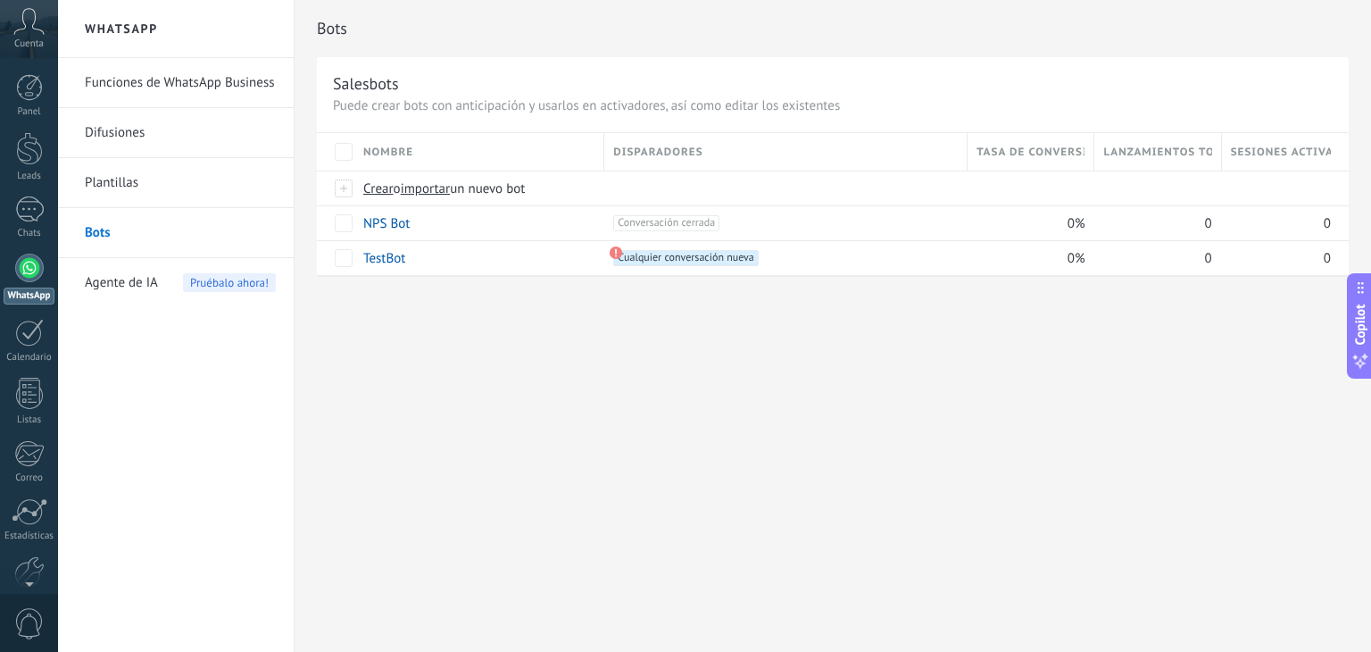
click at [119, 189] on link "Plantillas" at bounding box center [180, 183] width 191 height 50
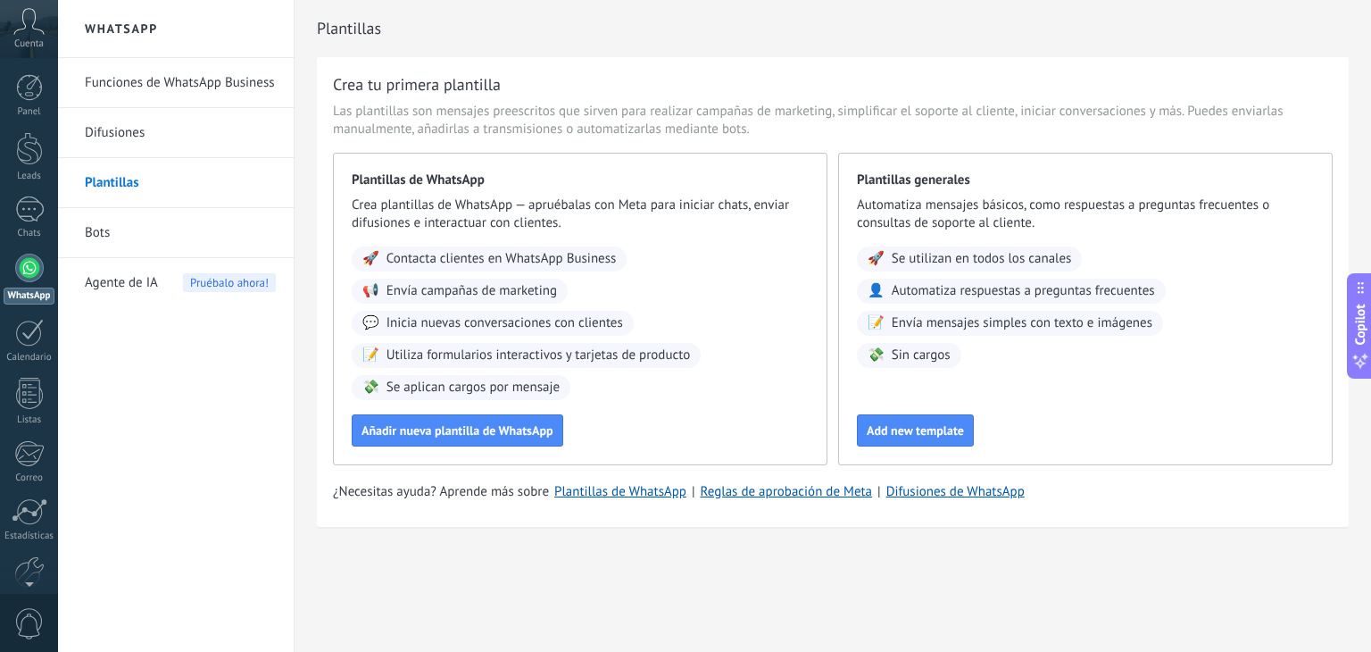
click at [112, 137] on link "Difusiones" at bounding box center [180, 133] width 191 height 50
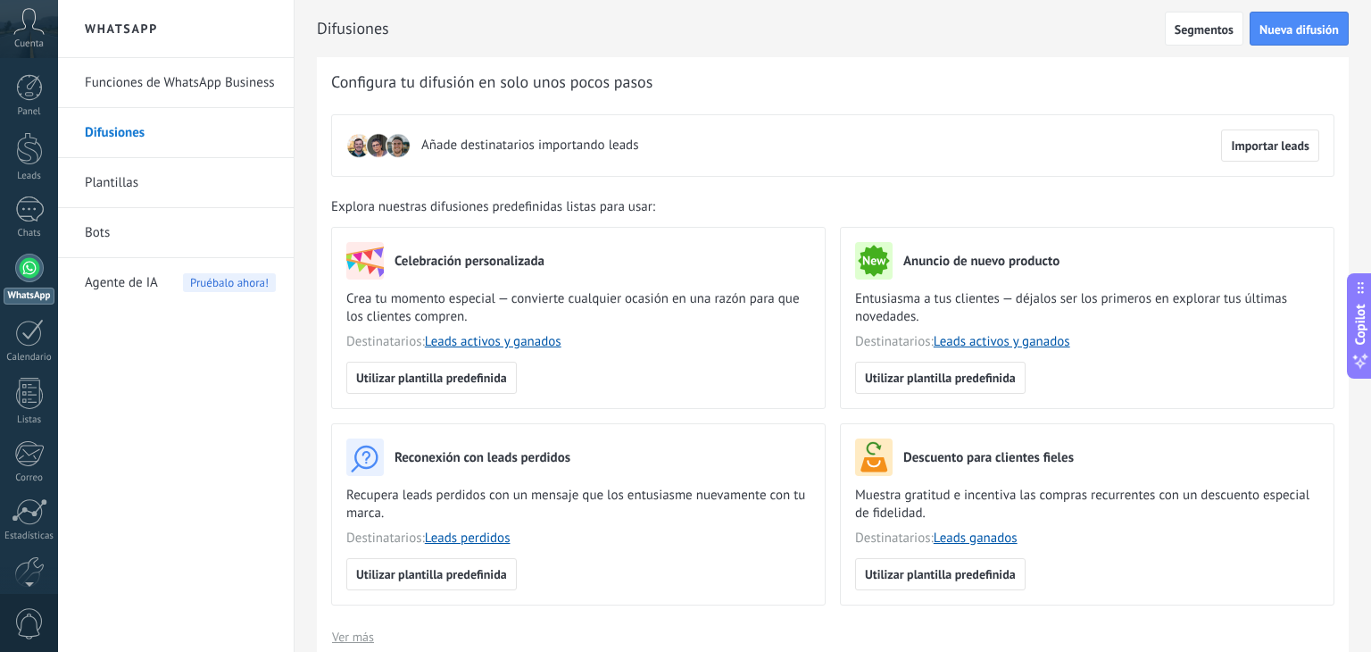
click at [123, 173] on link "Plantillas" at bounding box center [180, 183] width 191 height 50
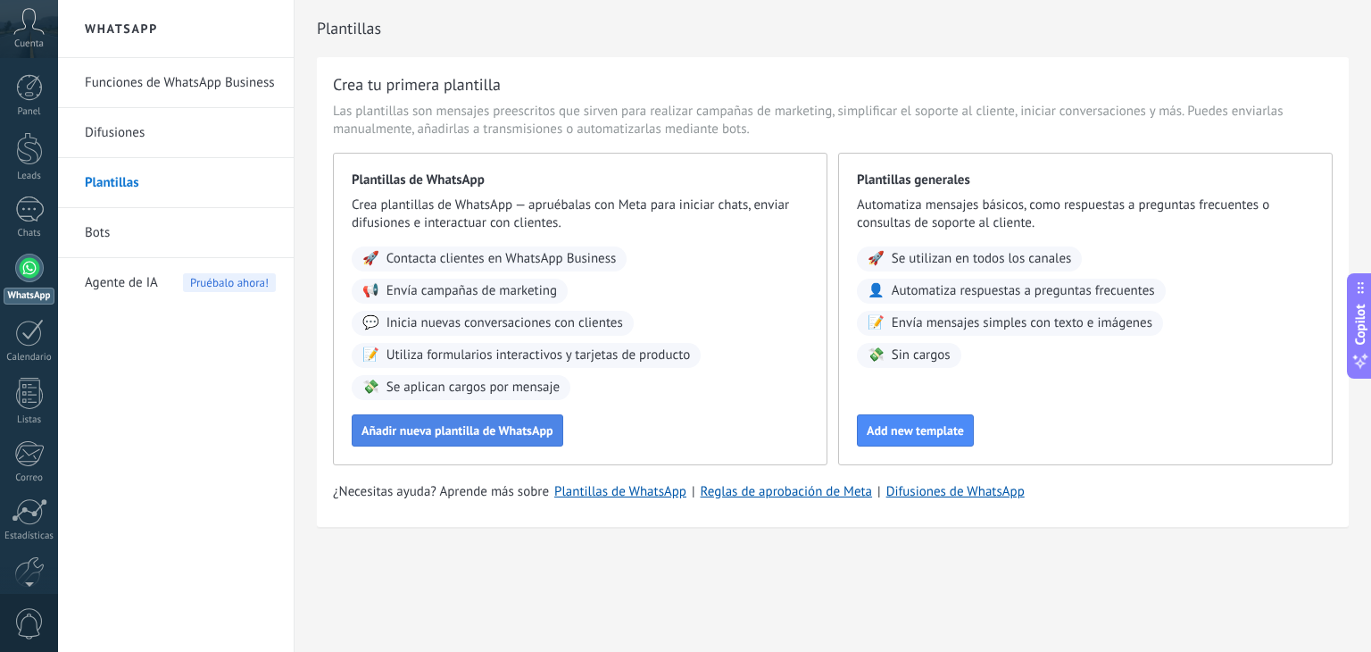
click at [407, 419] on button "Añadir nueva plantilla de WhatsApp" at bounding box center [458, 430] width 212 height 32
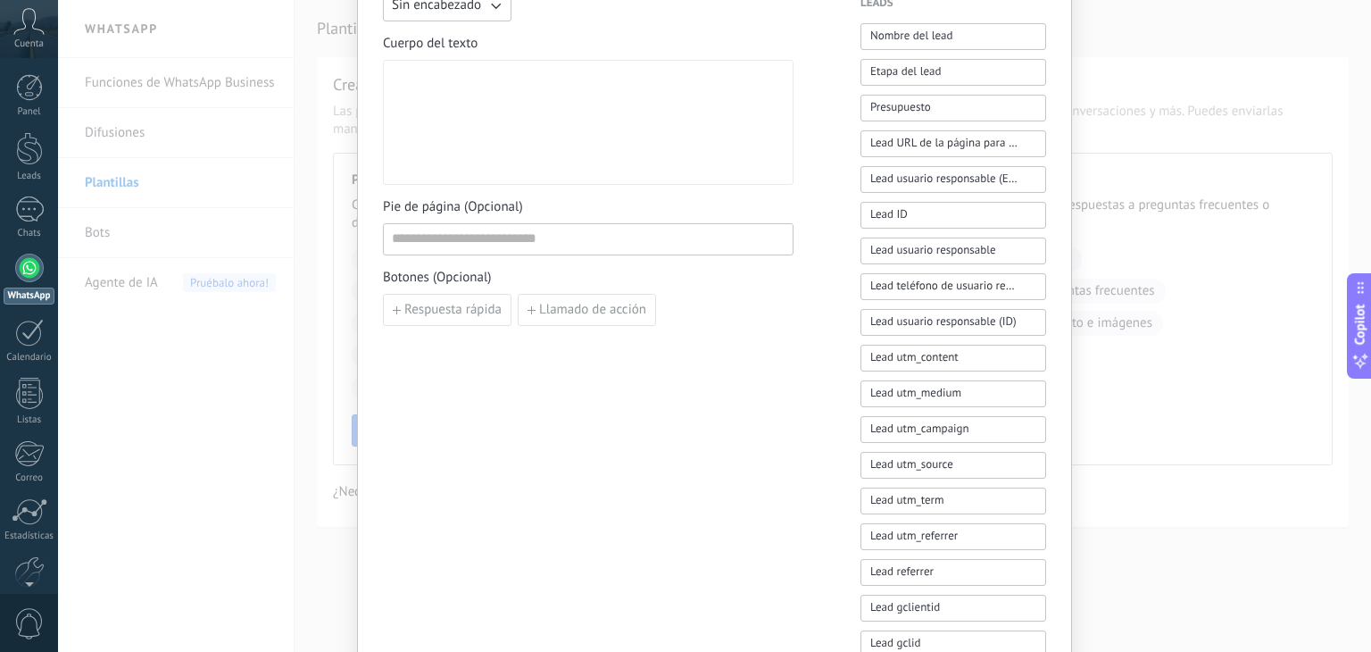
scroll to position [687, 0]
